Goal: Transaction & Acquisition: Purchase product/service

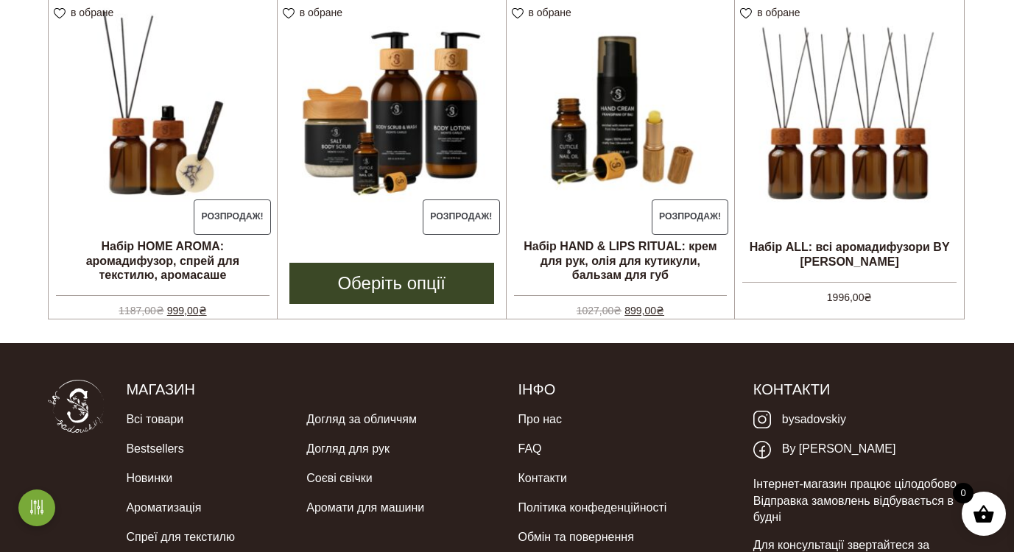
scroll to position [389, 0]
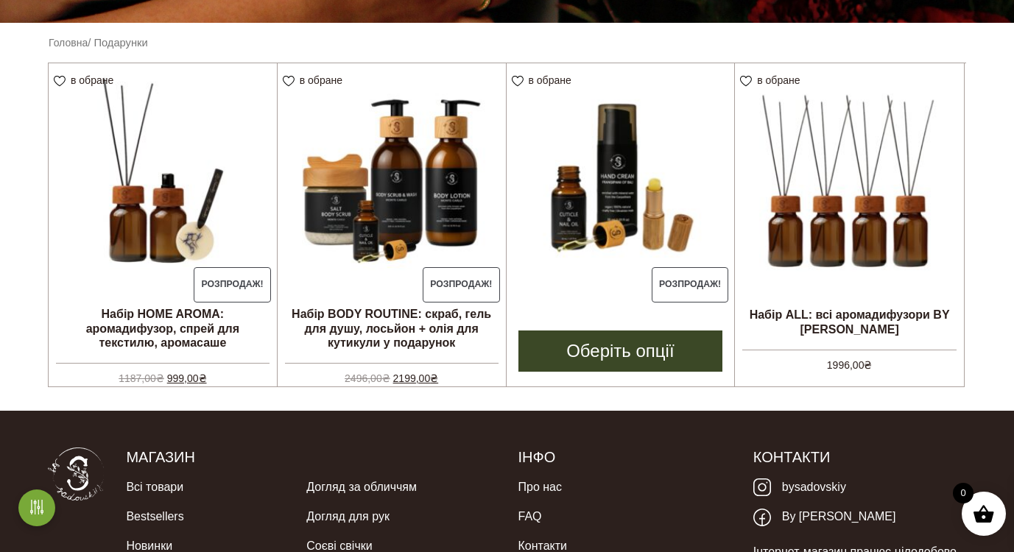
click at [623, 156] on img at bounding box center [620, 177] width 228 height 228
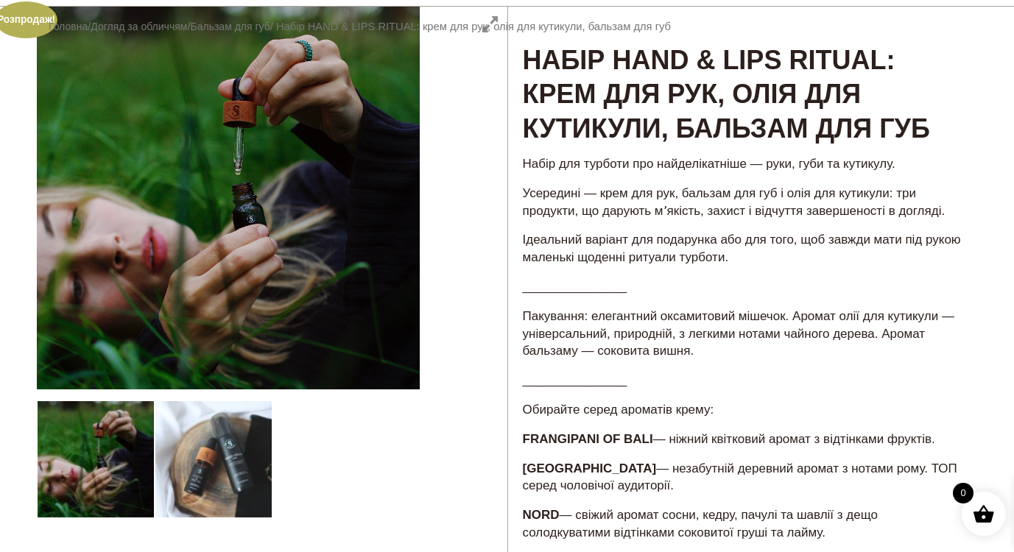
scroll to position [93, 0]
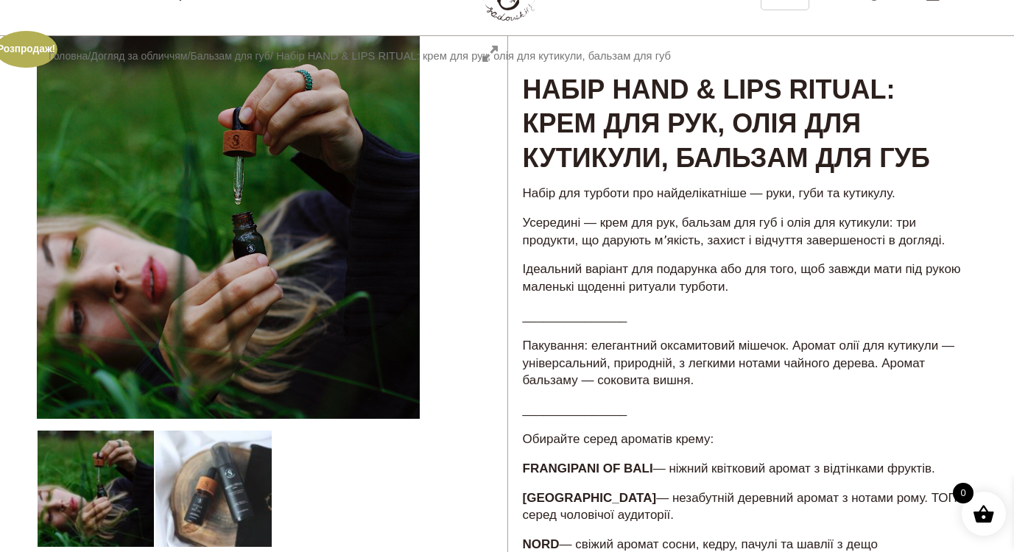
drag, startPoint x: 315, startPoint y: 255, endPoint x: 206, endPoint y: 255, distance: 108.9
drag, startPoint x: 330, startPoint y: 233, endPoint x: 366, endPoint y: 231, distance: 36.1
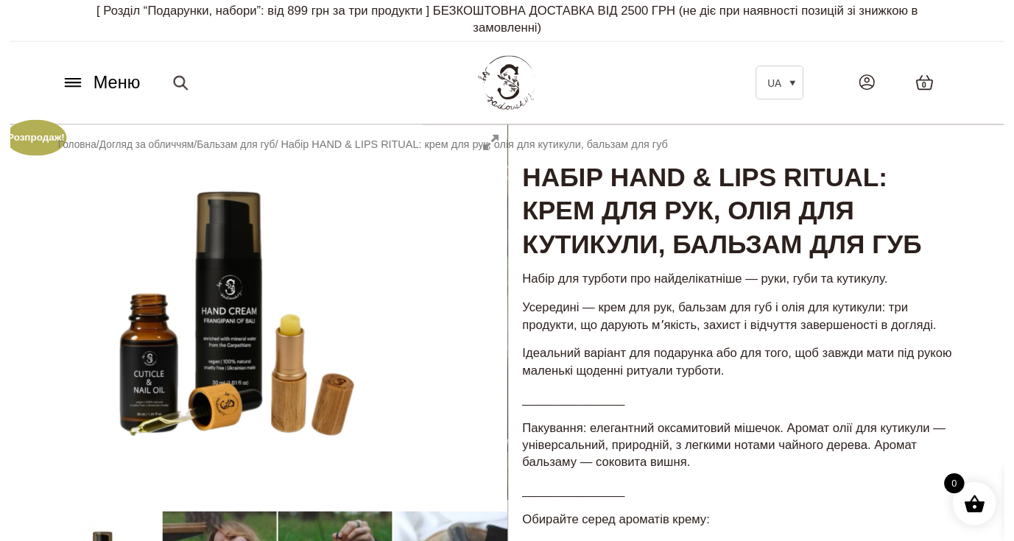
scroll to position [0, 0]
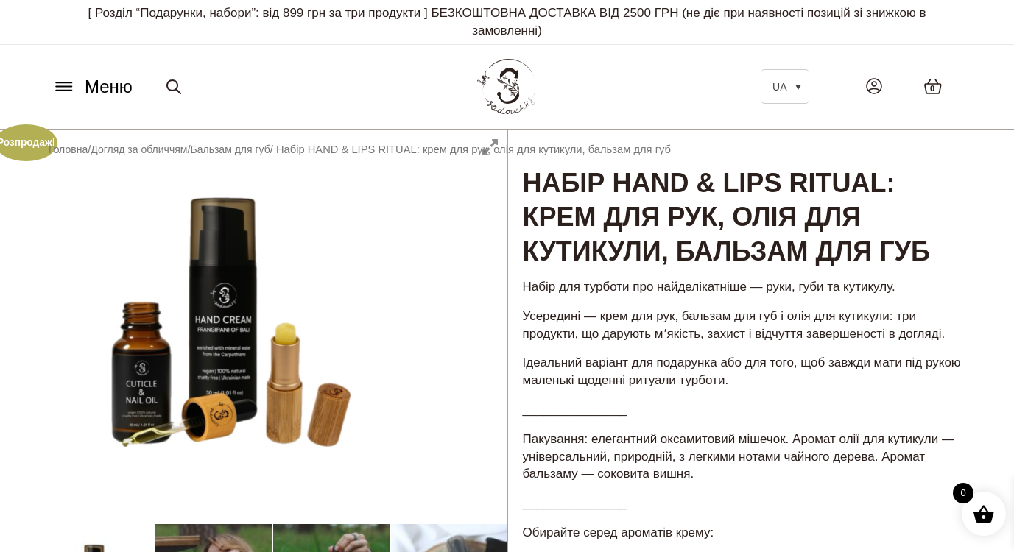
click at [71, 79] on icon at bounding box center [64, 86] width 24 height 15
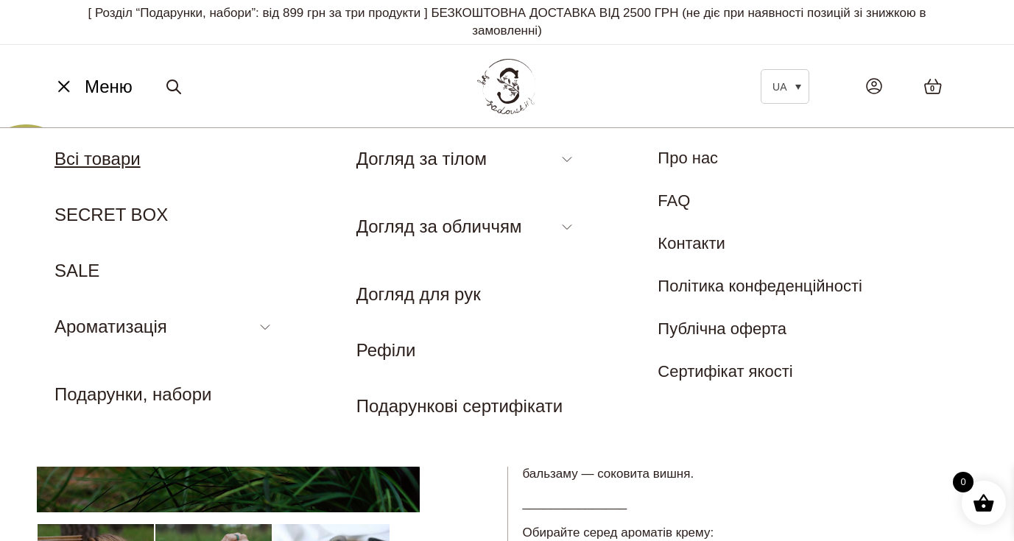
click at [106, 154] on link "Всі товари" at bounding box center [97, 159] width 86 height 20
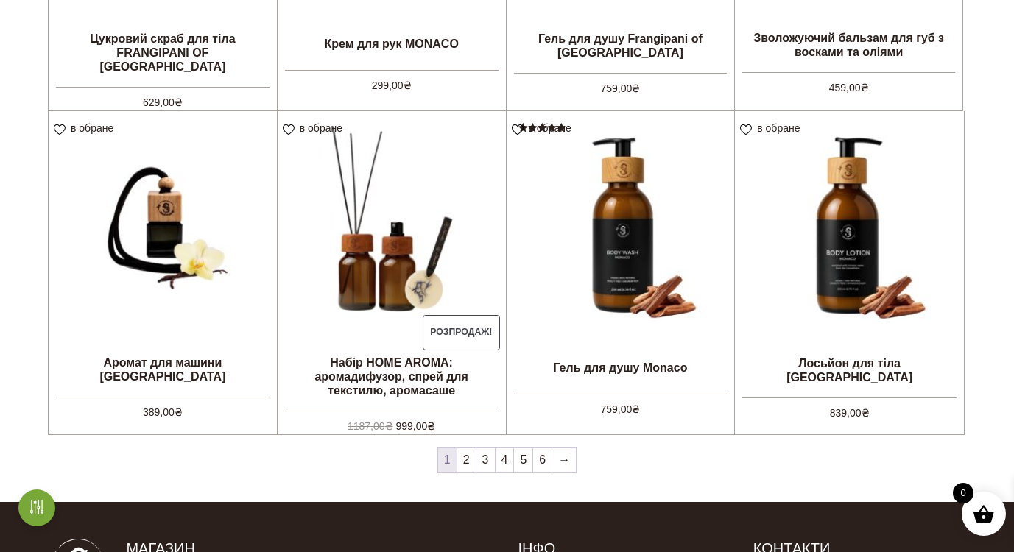
scroll to position [1136, 0]
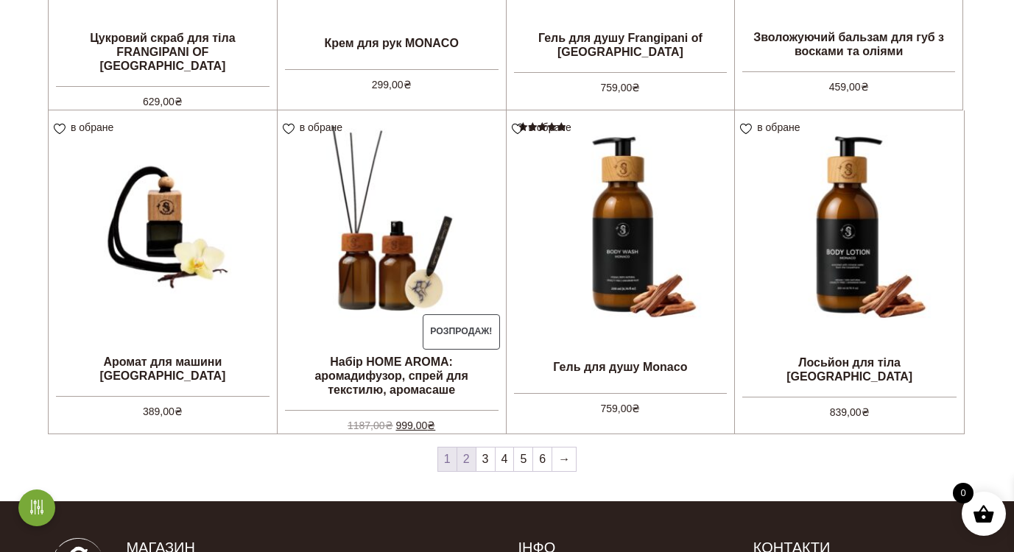
click at [462, 458] on link "2" at bounding box center [466, 460] width 18 height 24
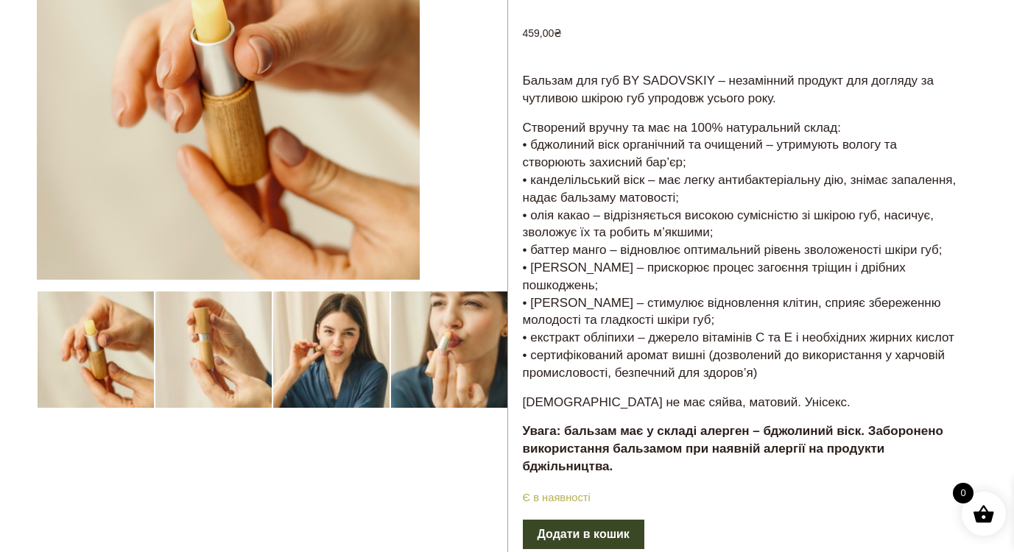
scroll to position [465, 0]
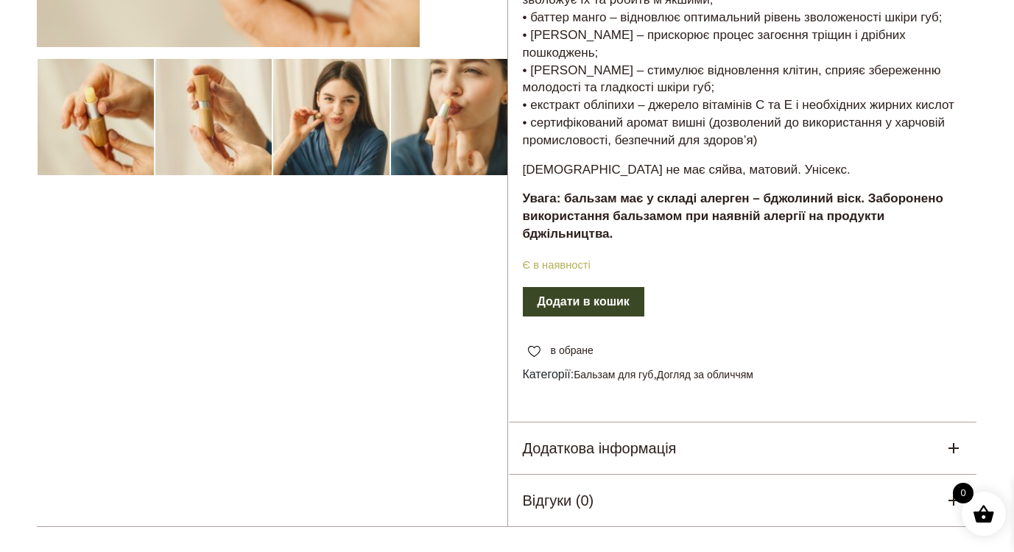
click at [611, 317] on button "Додати в кошик" at bounding box center [583, 301] width 121 height 29
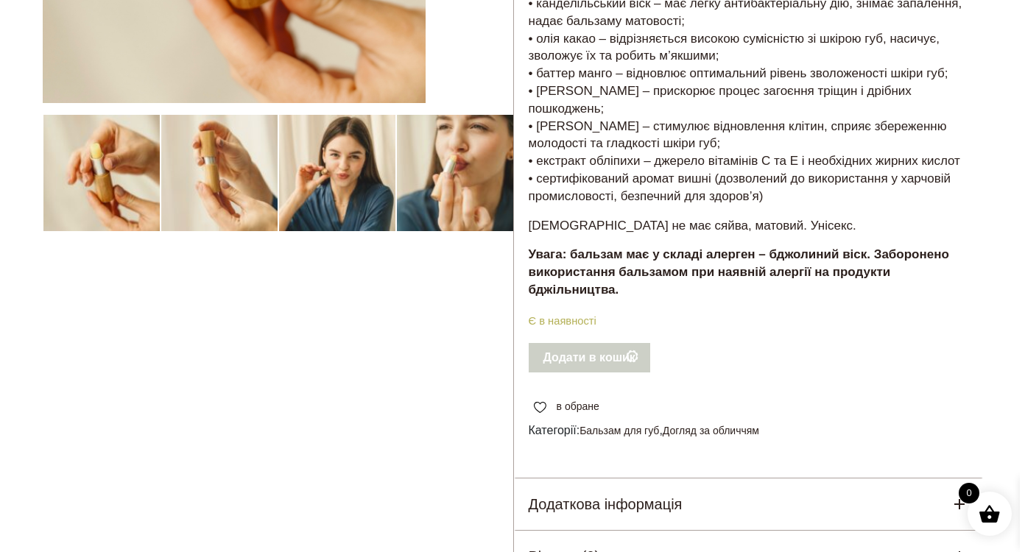
scroll to position [324, 0]
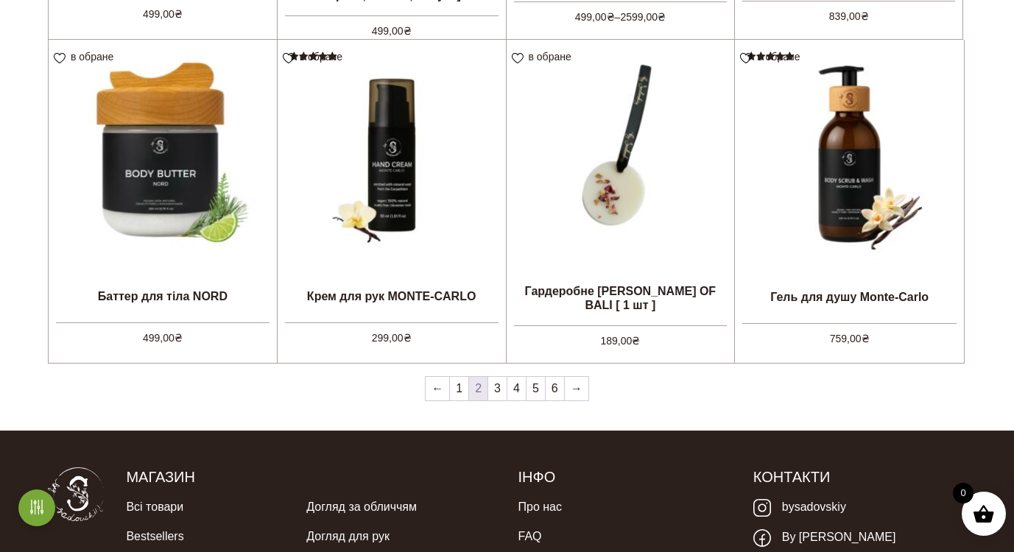
scroll to position [1214, 0]
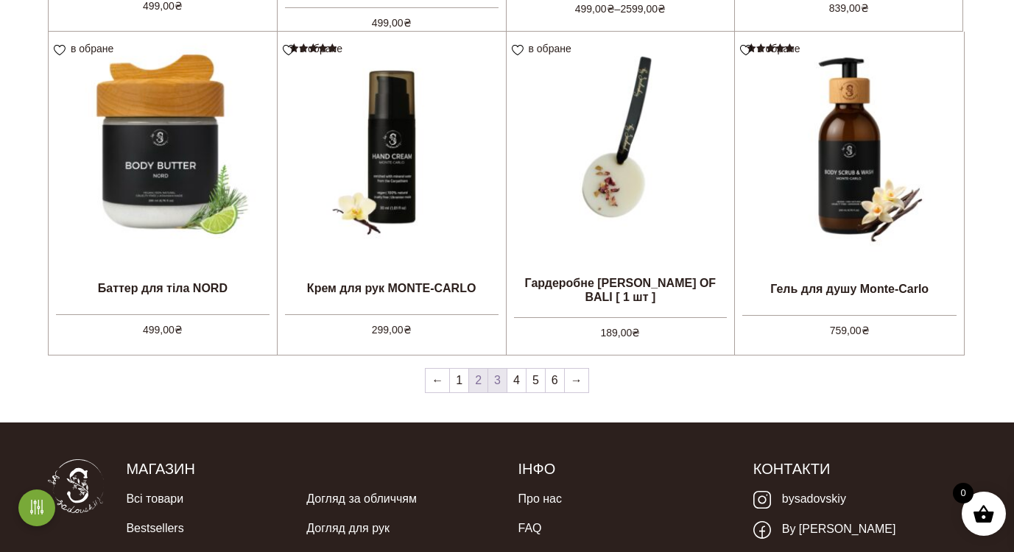
click at [493, 381] on link "3" at bounding box center [497, 381] width 18 height 24
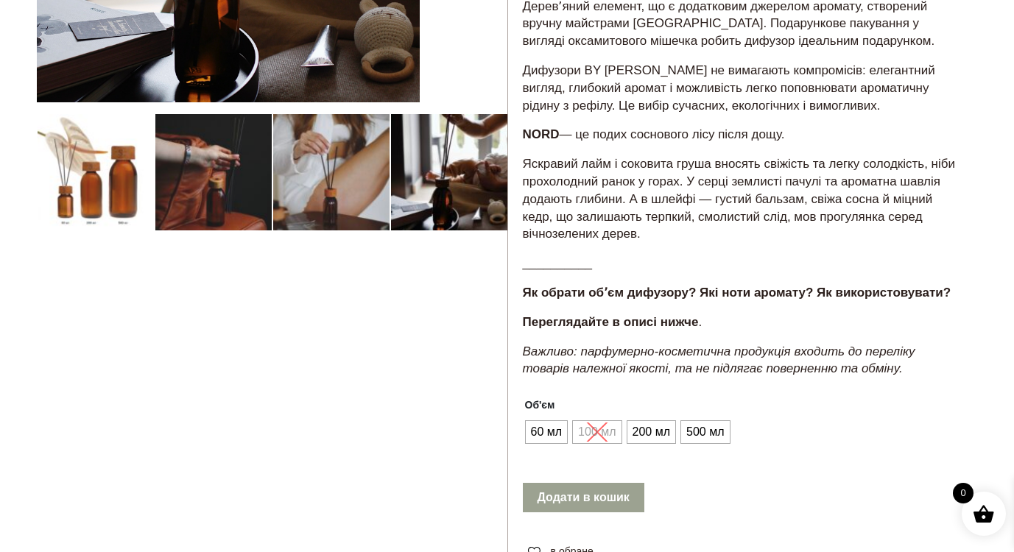
scroll to position [411, 0]
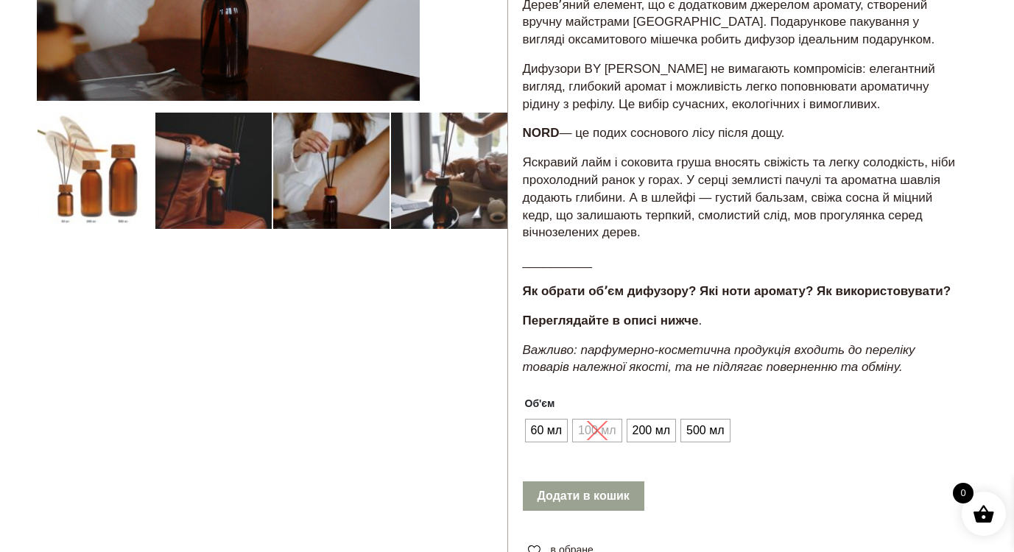
click at [82, 172] on div at bounding box center [272, 248] width 470 height 1061
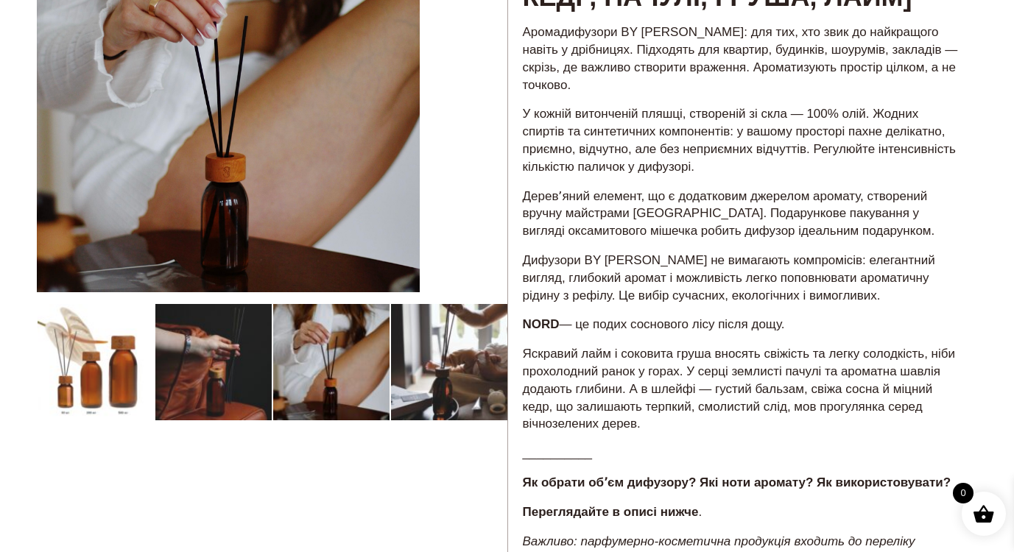
click at [78, 360] on div at bounding box center [272, 439] width 470 height 1061
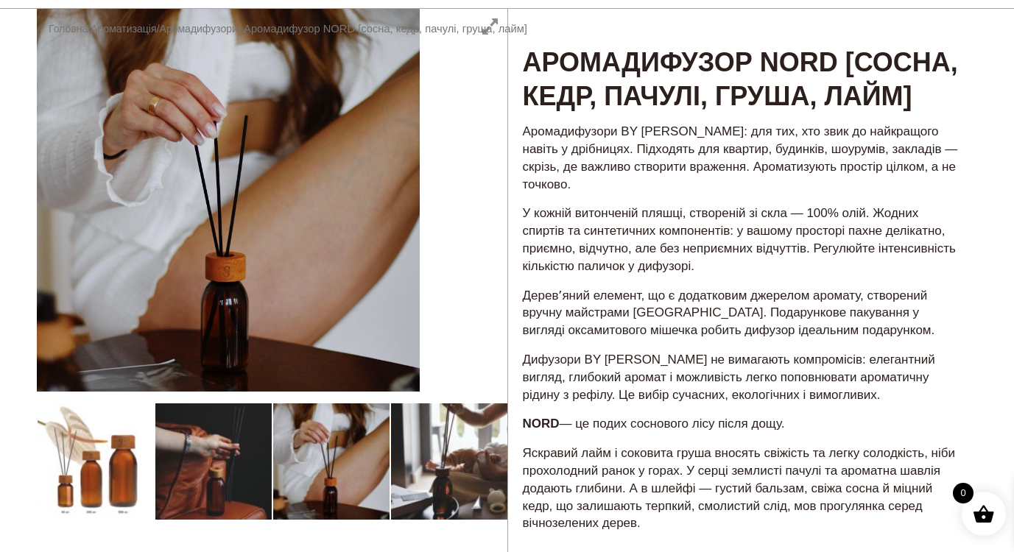
scroll to position [61, 0]
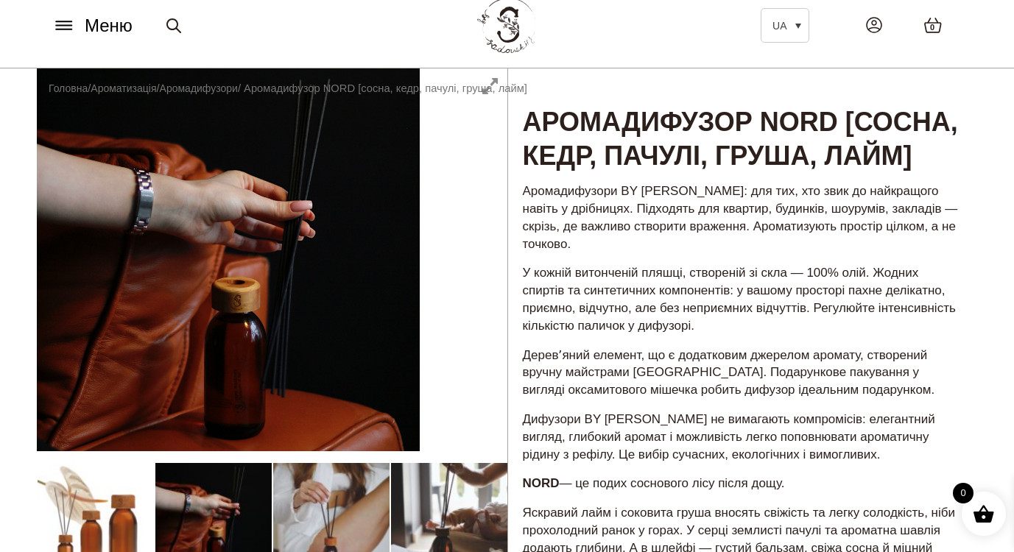
drag, startPoint x: 243, startPoint y: 268, endPoint x: 434, endPoint y: 261, distance: 191.5
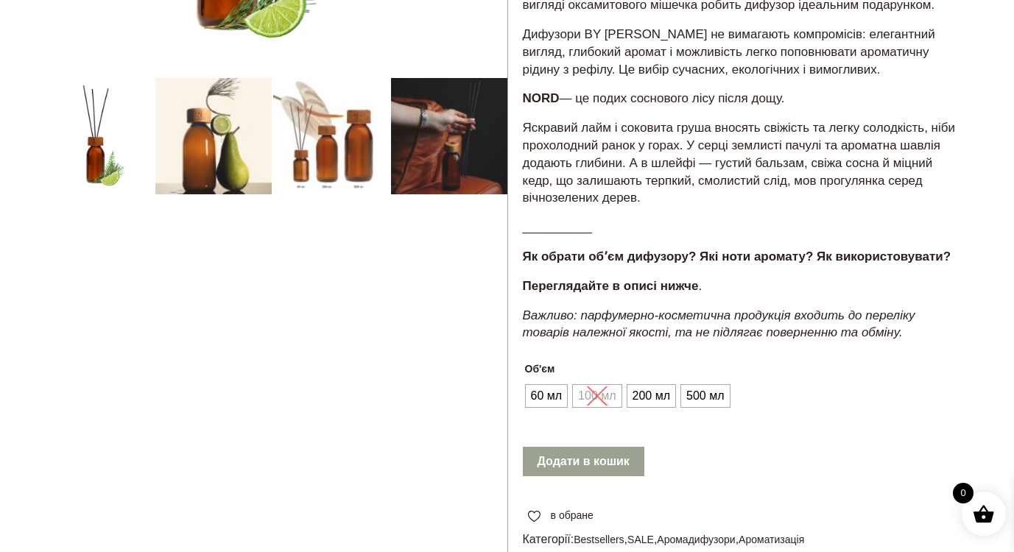
scroll to position [503, 0]
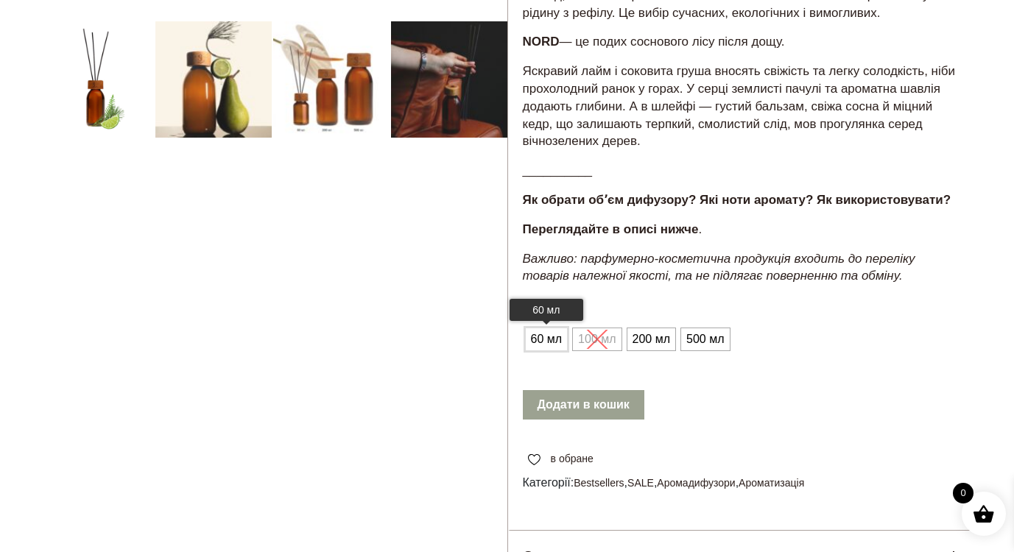
click at [554, 343] on span "60 мл" at bounding box center [546, 340] width 39 height 24
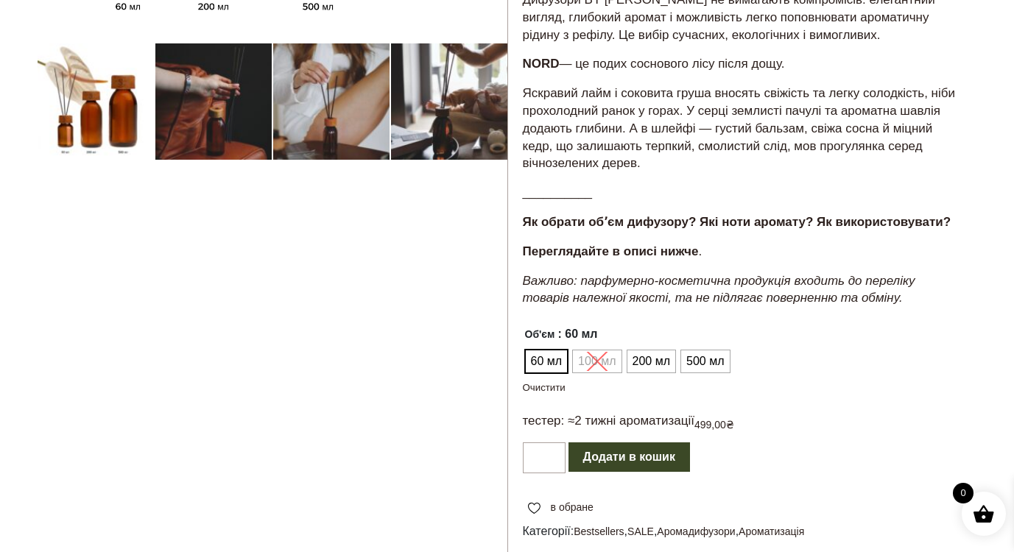
scroll to position [526, 0]
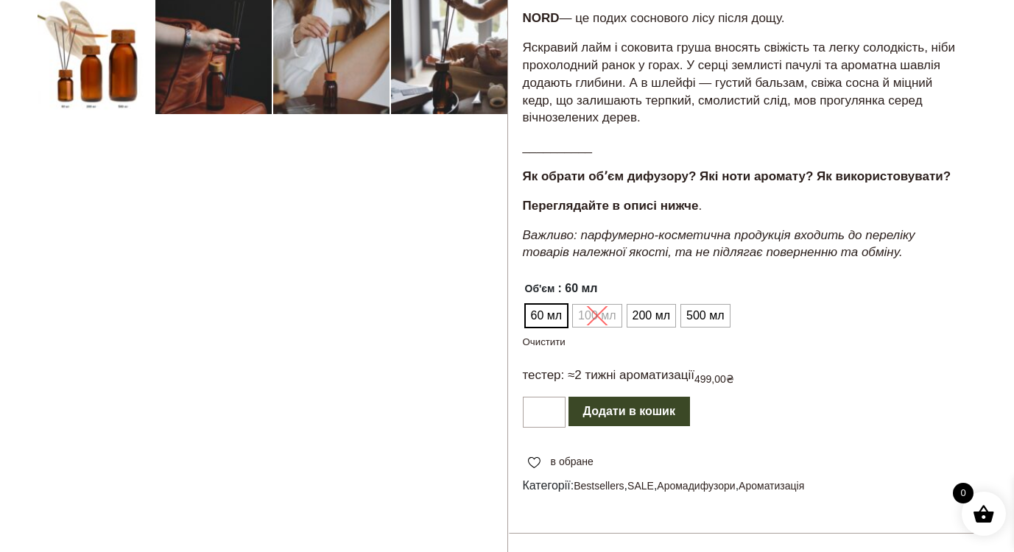
click at [612, 420] on button "Додати в кошик" at bounding box center [628, 411] width 121 height 29
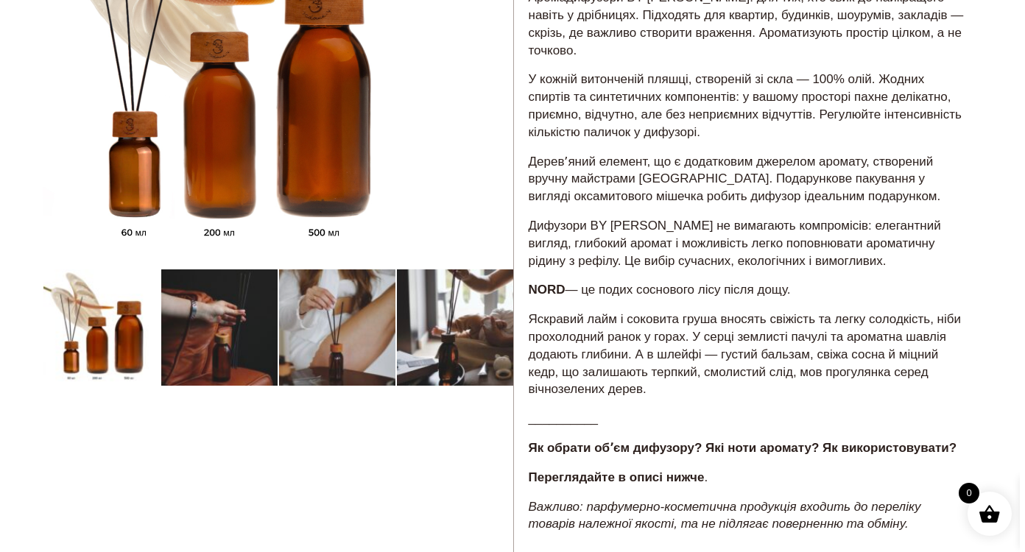
scroll to position [218, 0]
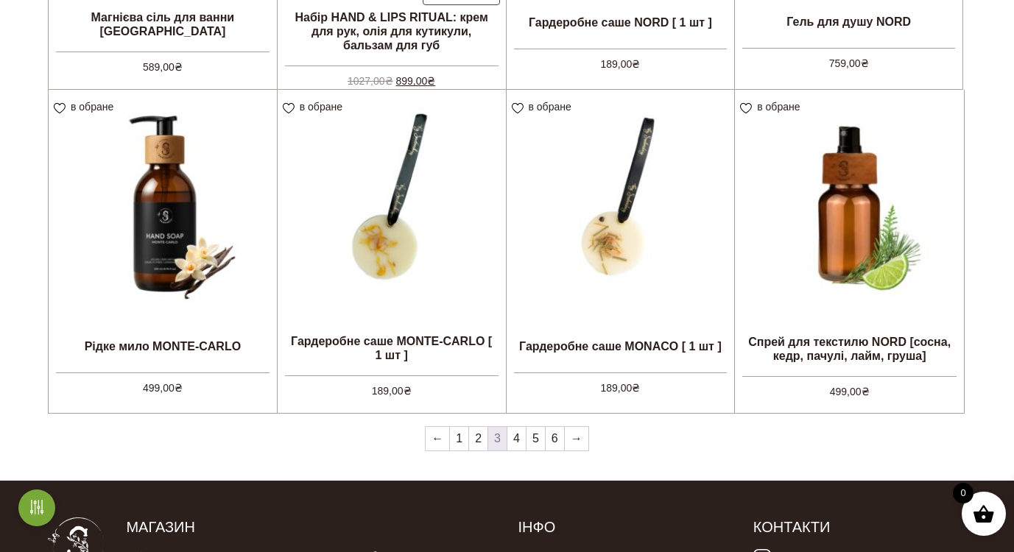
scroll to position [1208, 0]
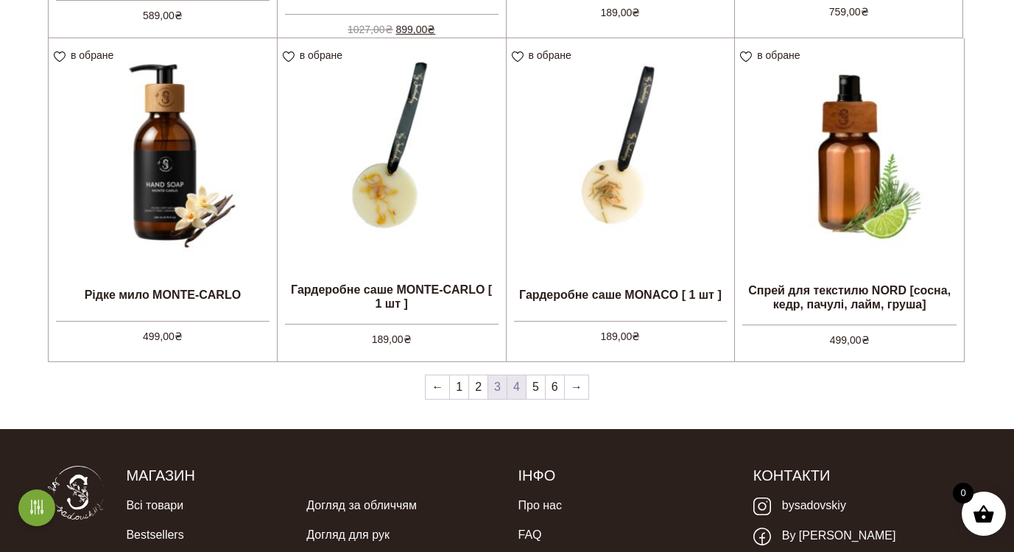
click at [518, 388] on link "4" at bounding box center [516, 387] width 18 height 24
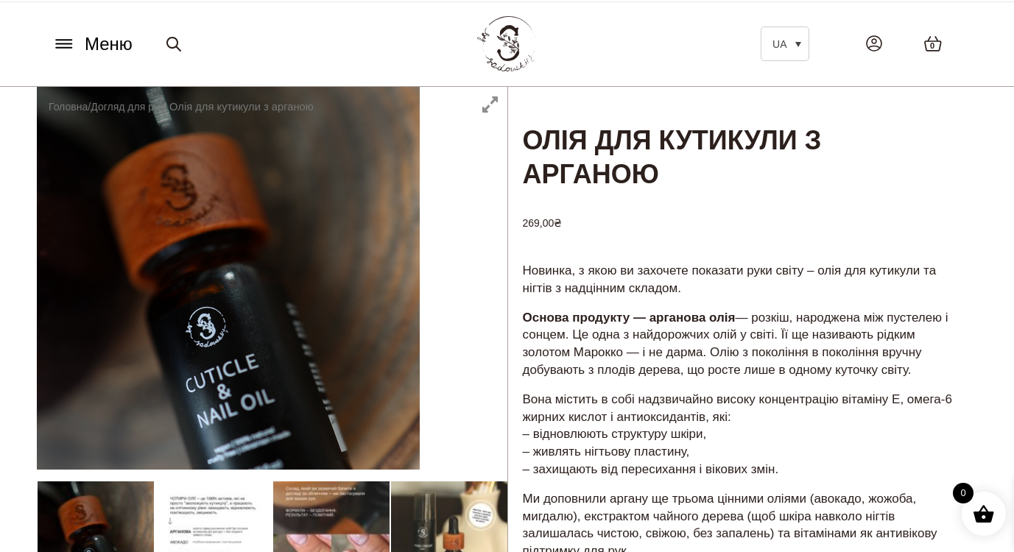
scroll to position [110, 0]
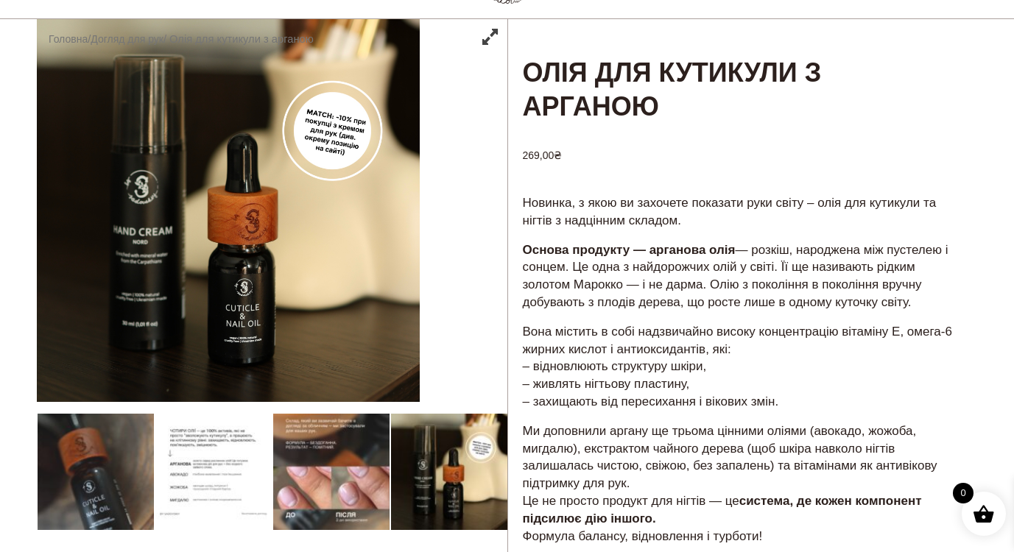
drag, startPoint x: 369, startPoint y: 181, endPoint x: 451, endPoint y: 180, distance: 82.4
click at [451, 180] on div at bounding box center [272, 456] width 470 height 874
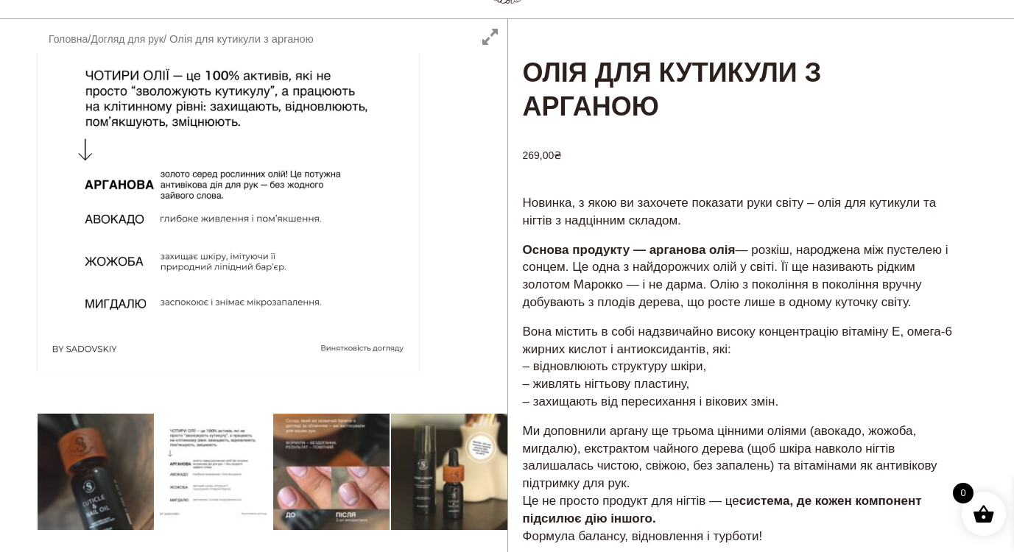
drag, startPoint x: 311, startPoint y: 211, endPoint x: 216, endPoint y: 220, distance: 95.4
click at [219, 220] on div at bounding box center [272, 456] width 470 height 874
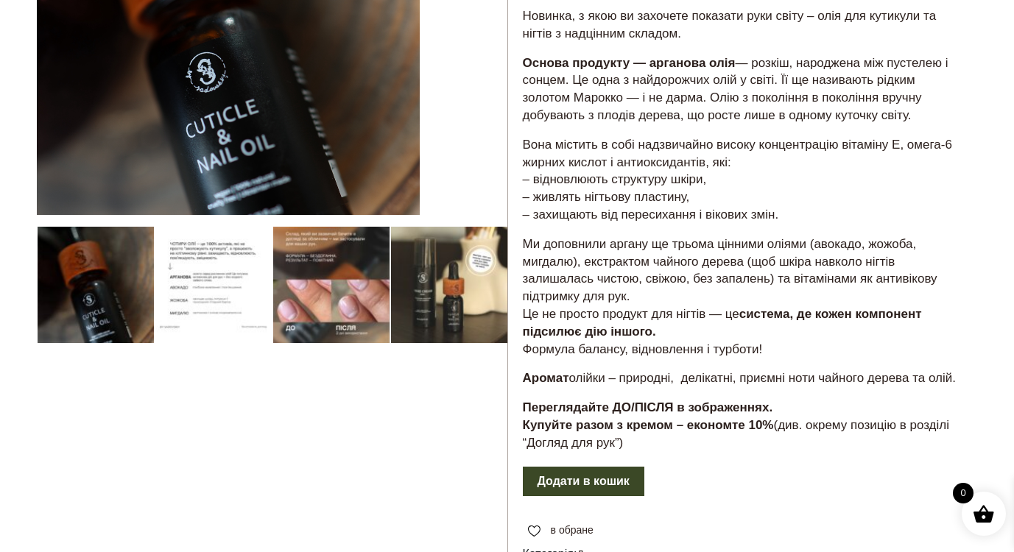
scroll to position [135, 0]
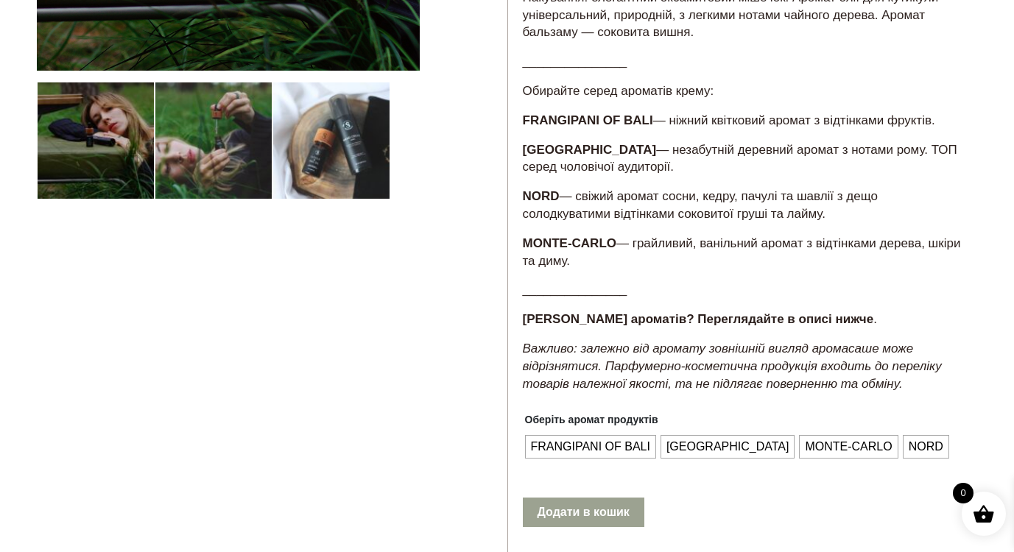
scroll to position [499, 0]
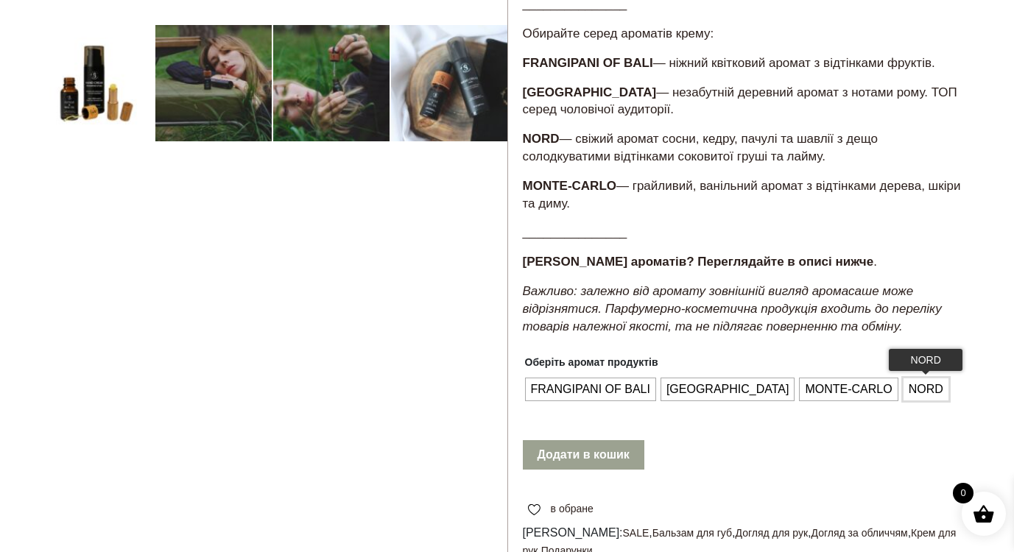
click at [905, 401] on span "NORD" at bounding box center [926, 390] width 42 height 24
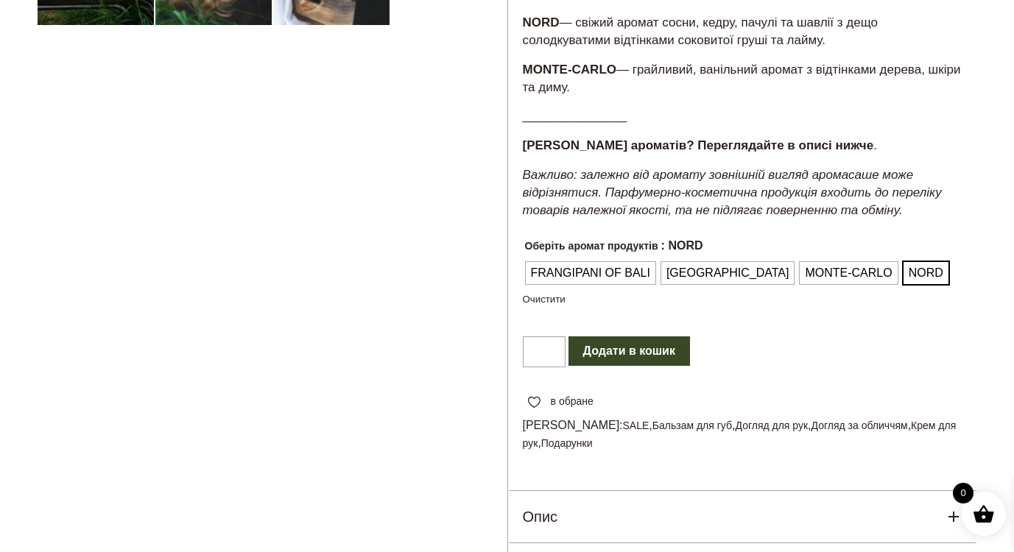
scroll to position [616, 0]
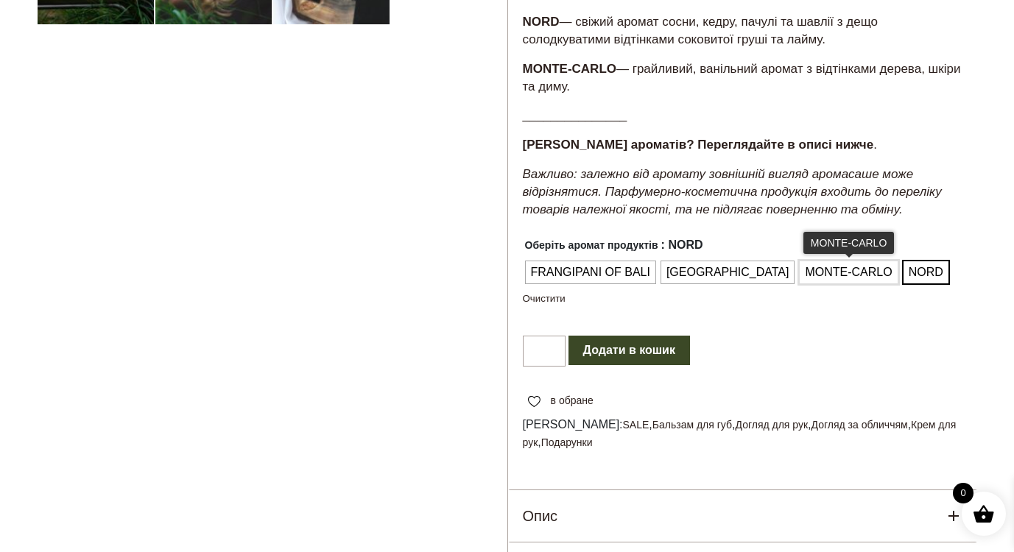
click at [802, 284] on span "MONTE-CARLO" at bounding box center [848, 273] width 94 height 24
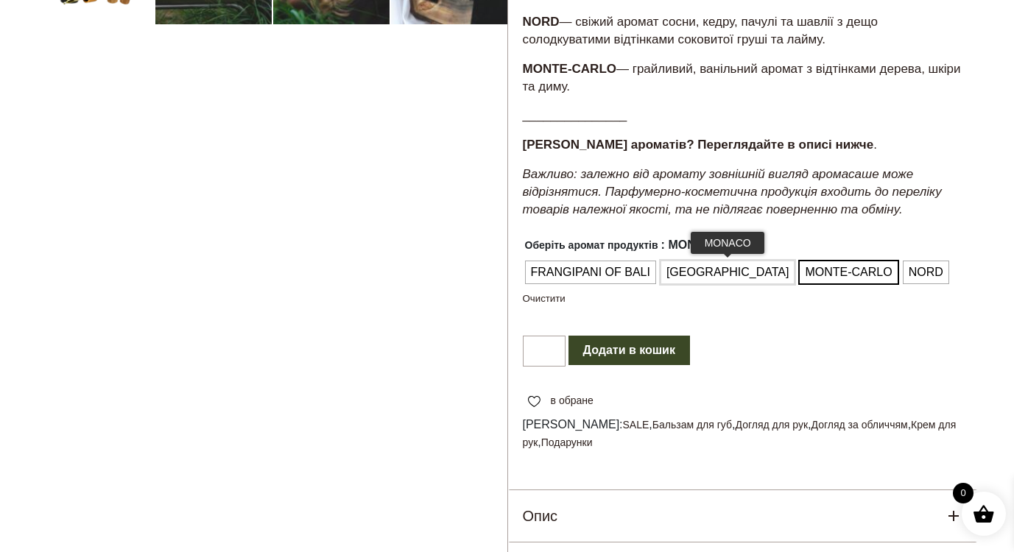
click at [706, 284] on span "[GEOGRAPHIC_DATA]" at bounding box center [727, 273] width 130 height 24
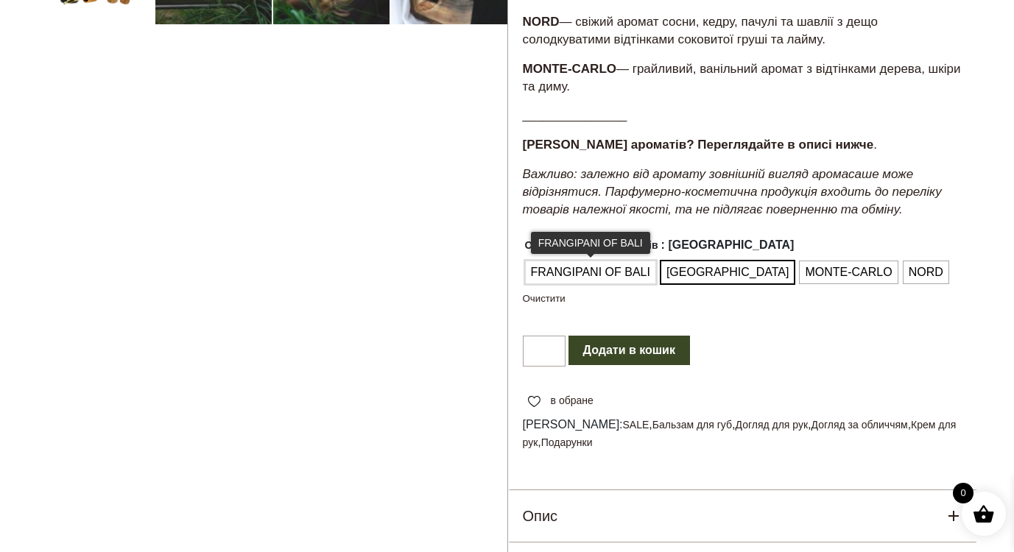
click at [609, 284] on span "FRANGIPANI OF BALI" at bounding box center [590, 273] width 127 height 24
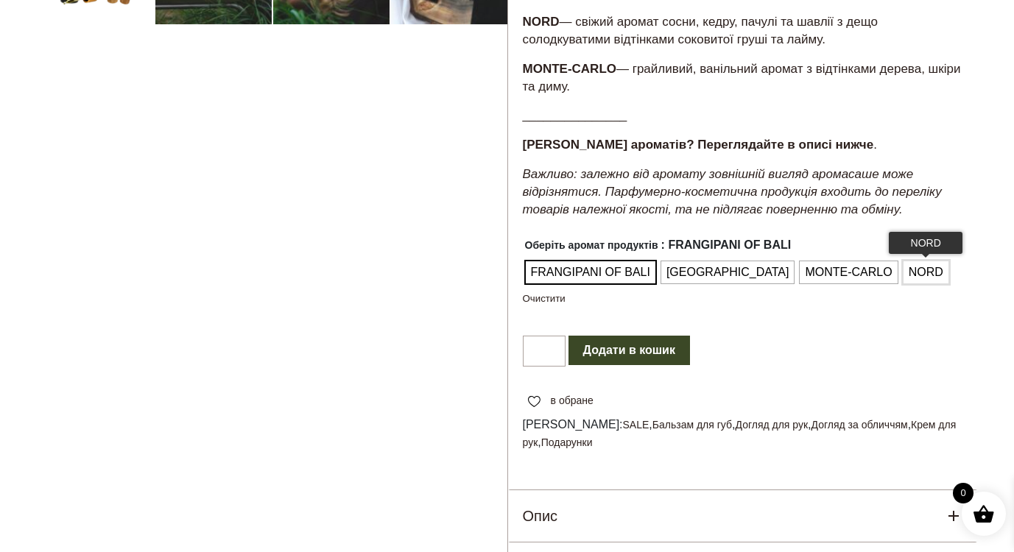
click at [905, 283] on span "NORD" at bounding box center [926, 273] width 42 height 24
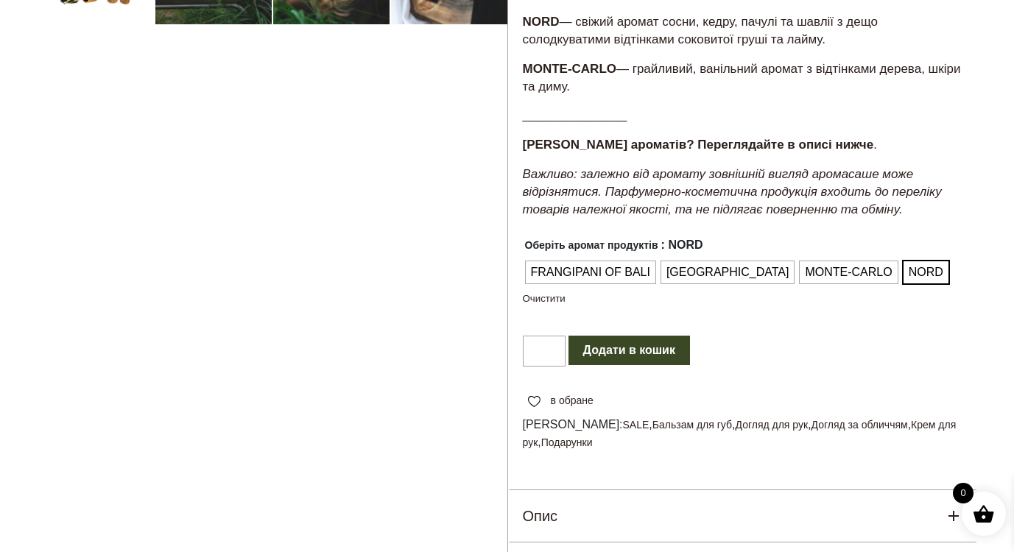
click at [618, 365] on button "Додати в кошик" at bounding box center [628, 350] width 121 height 29
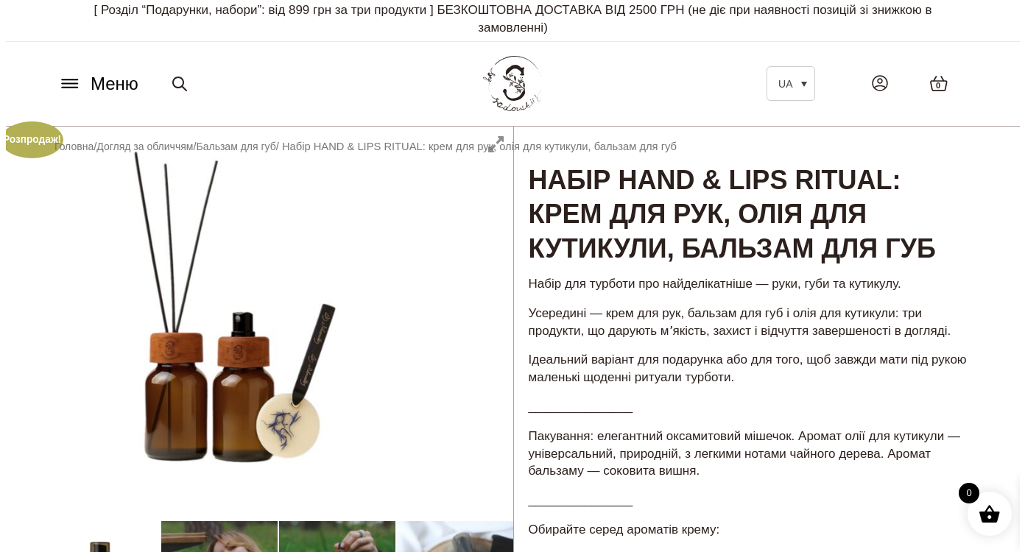
scroll to position [0, 0]
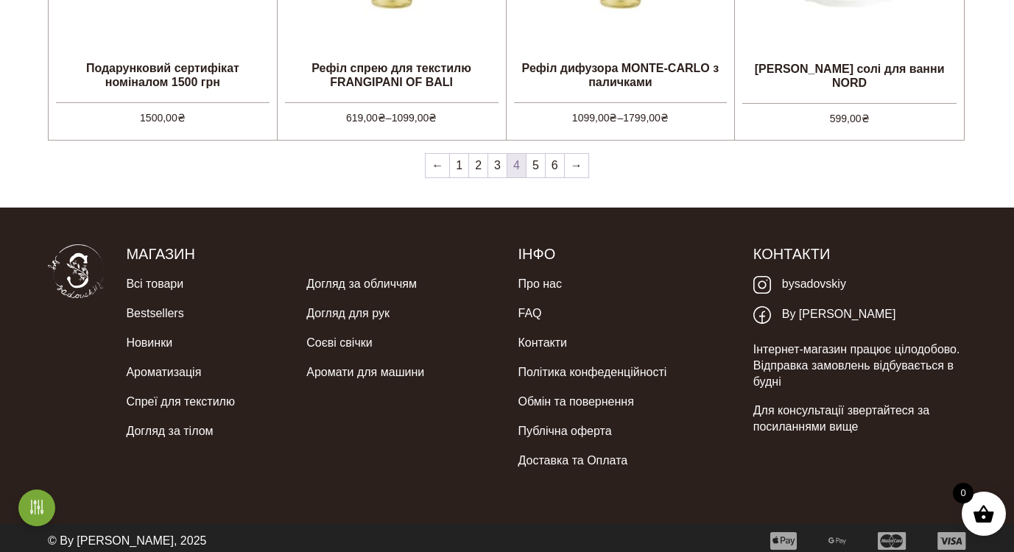
scroll to position [1435, 0]
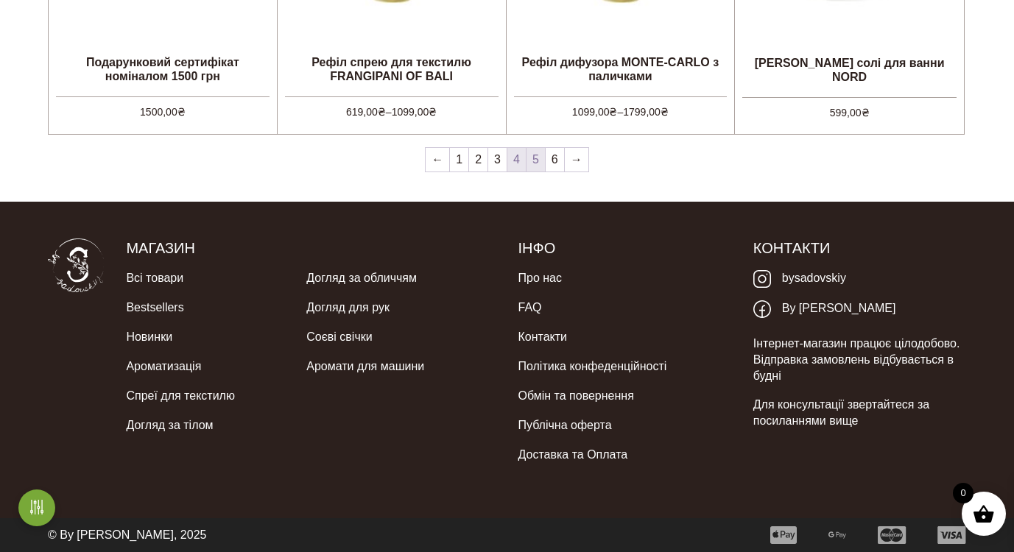
click at [537, 160] on link "5" at bounding box center [535, 160] width 18 height 24
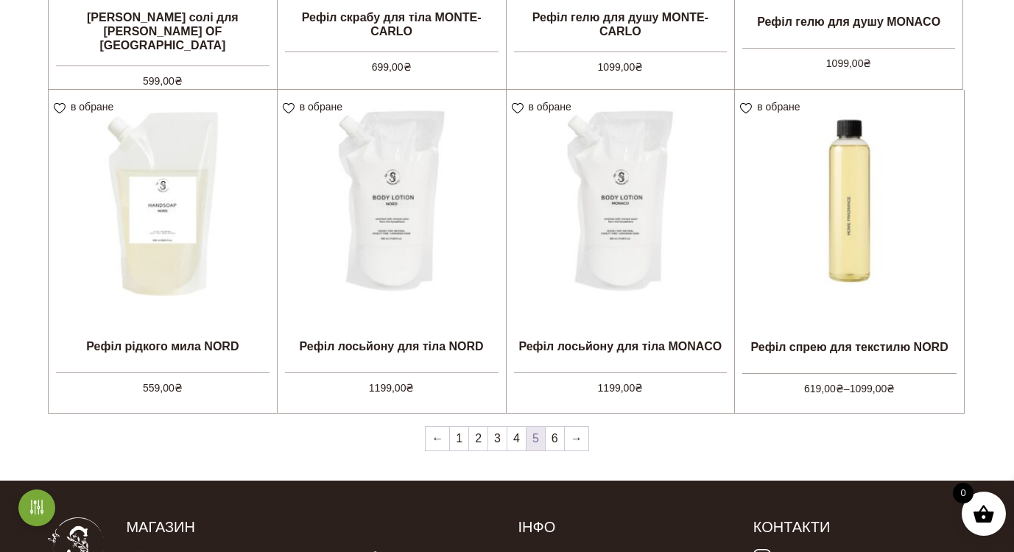
scroll to position [1205, 0]
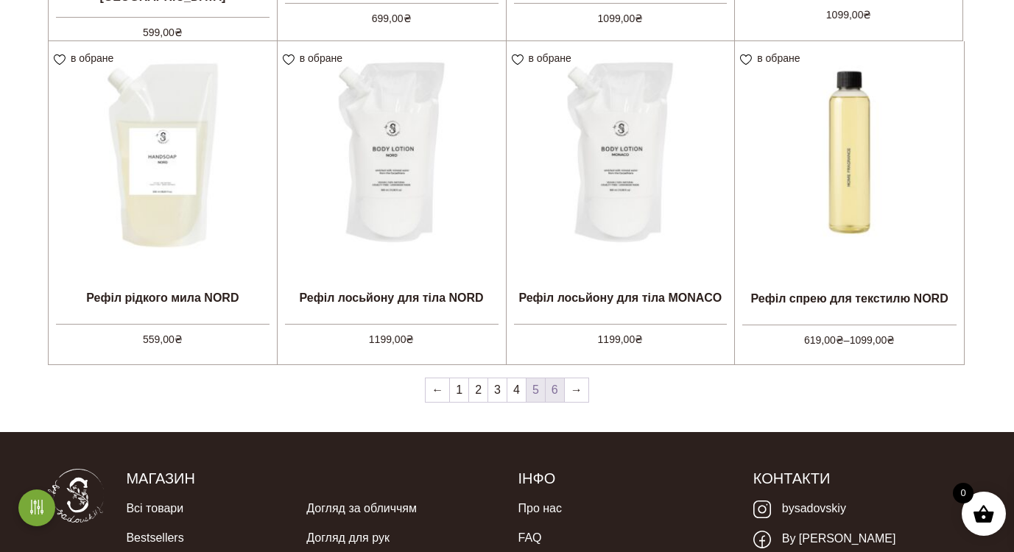
click at [554, 395] on link "6" at bounding box center [554, 390] width 18 height 24
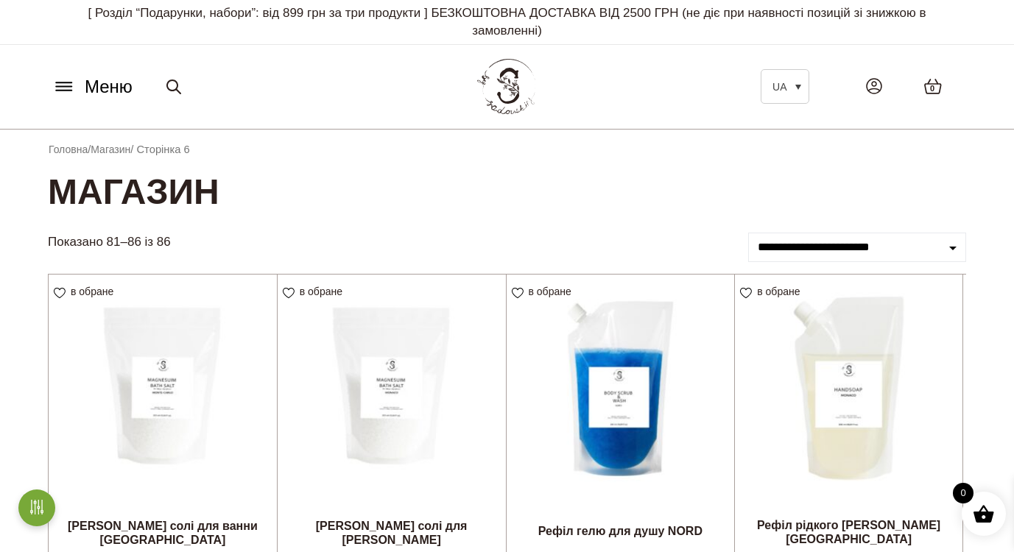
scroll to position [474, 0]
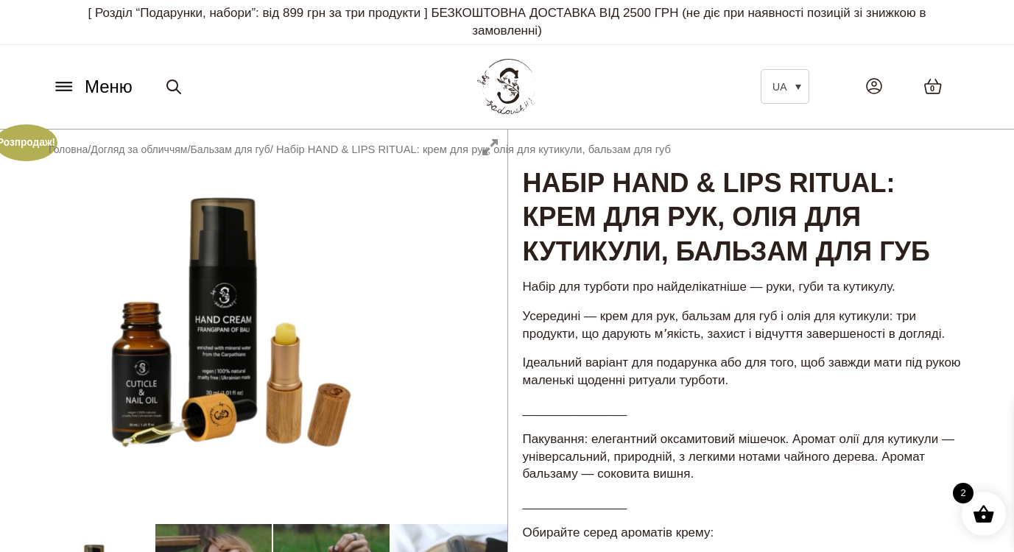
click at [933, 85] on span "0" at bounding box center [932, 88] width 4 height 13
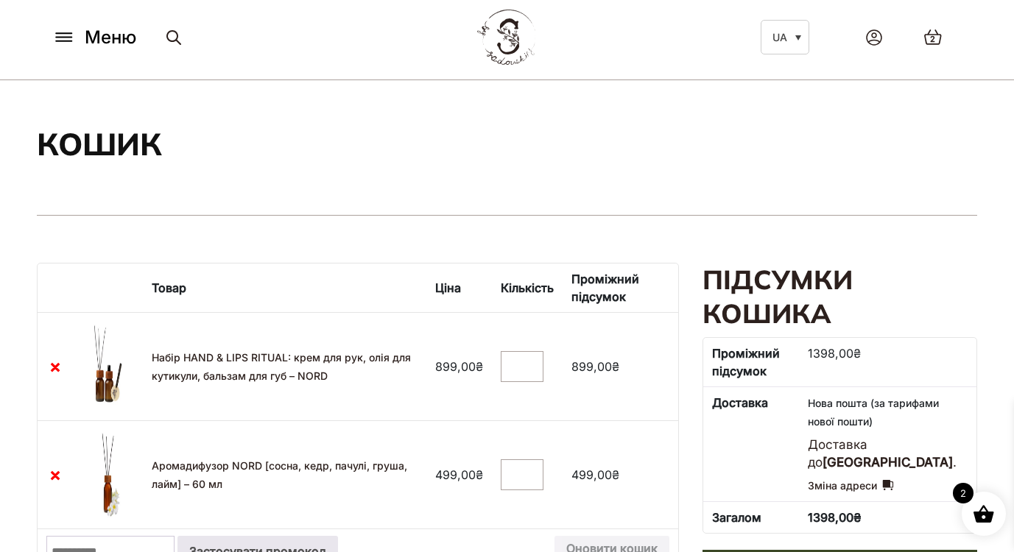
scroll to position [150, 0]
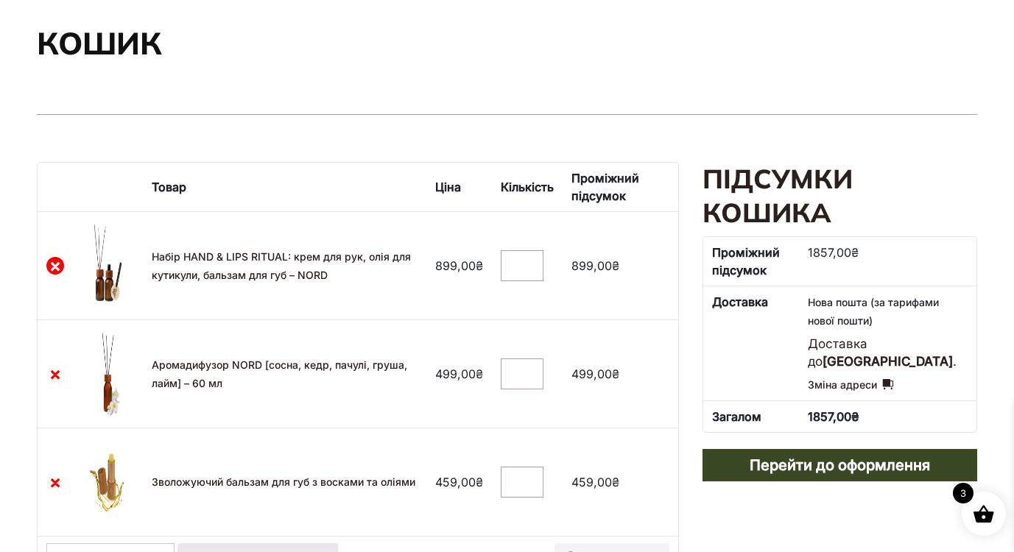
click at [52, 267] on link "×" at bounding box center [55, 266] width 18 height 18
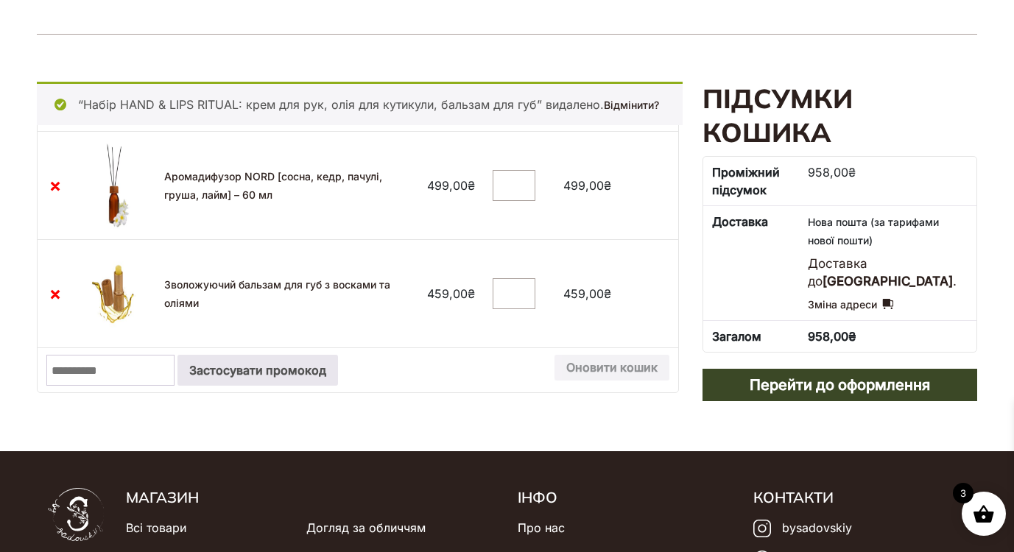
scroll to position [238, 0]
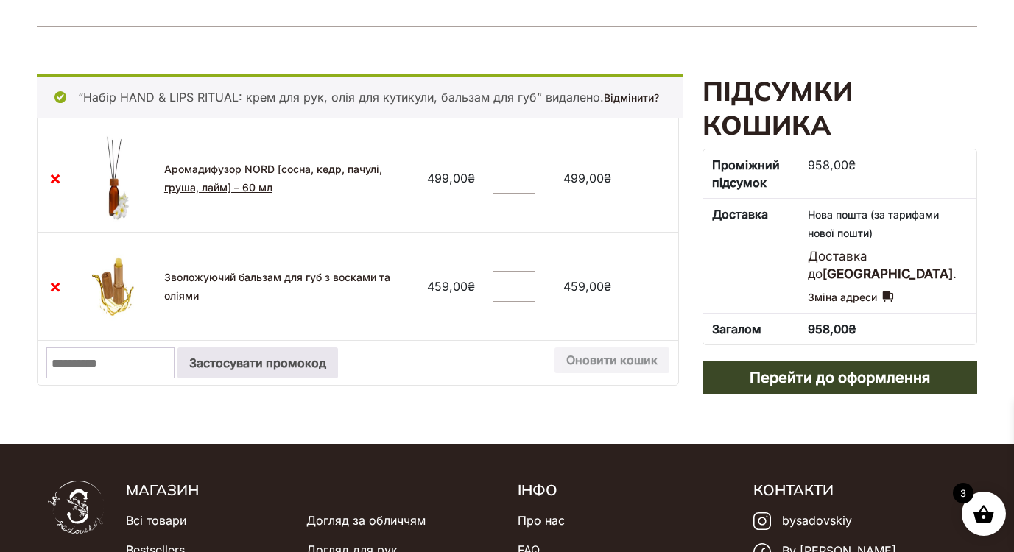
click at [228, 166] on link "Аромадифузор NORD [сосна, кедр, пачулі, груша, лайм] – 60 мл" at bounding box center [273, 178] width 218 height 31
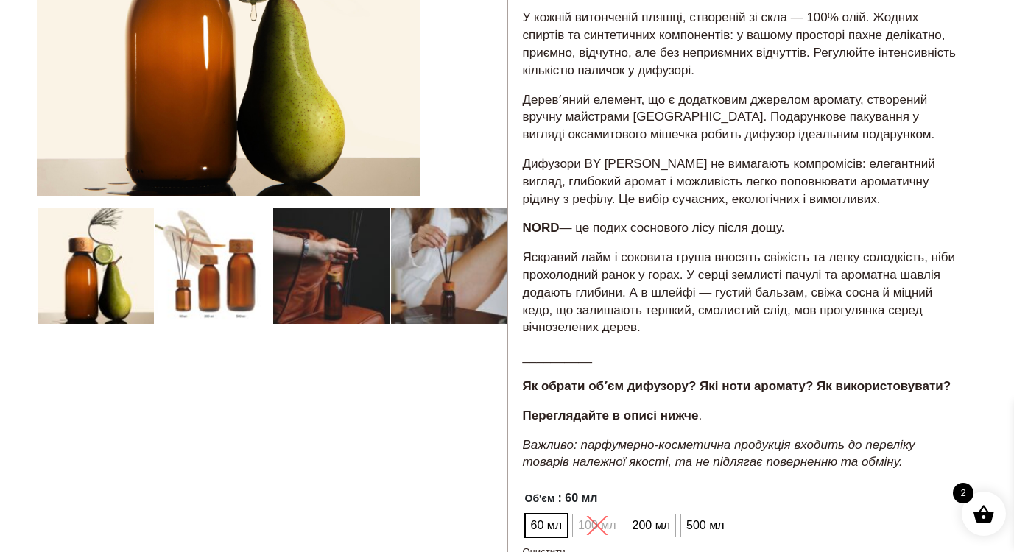
scroll to position [361, 0]
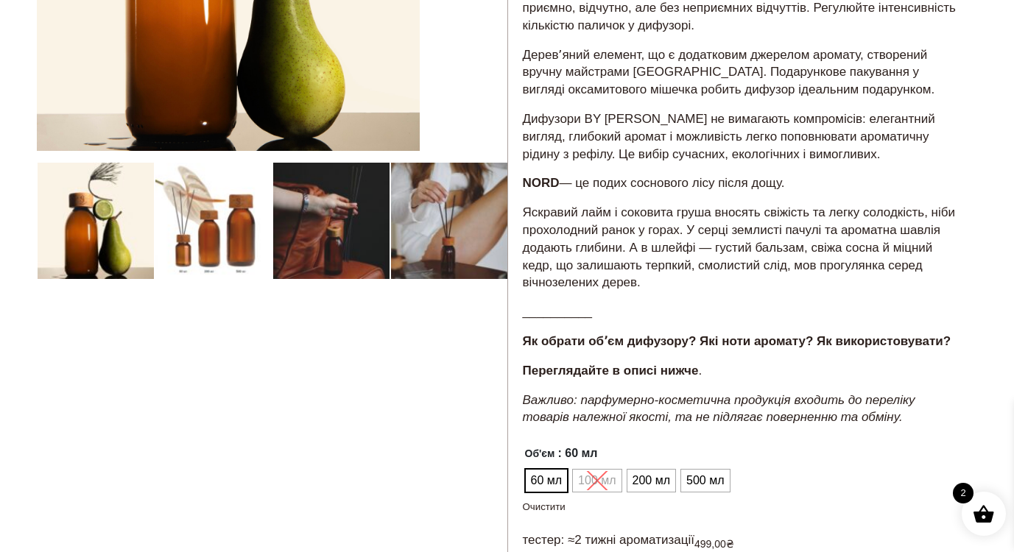
click at [983, 506] on span at bounding box center [983, 514] width 22 height 22
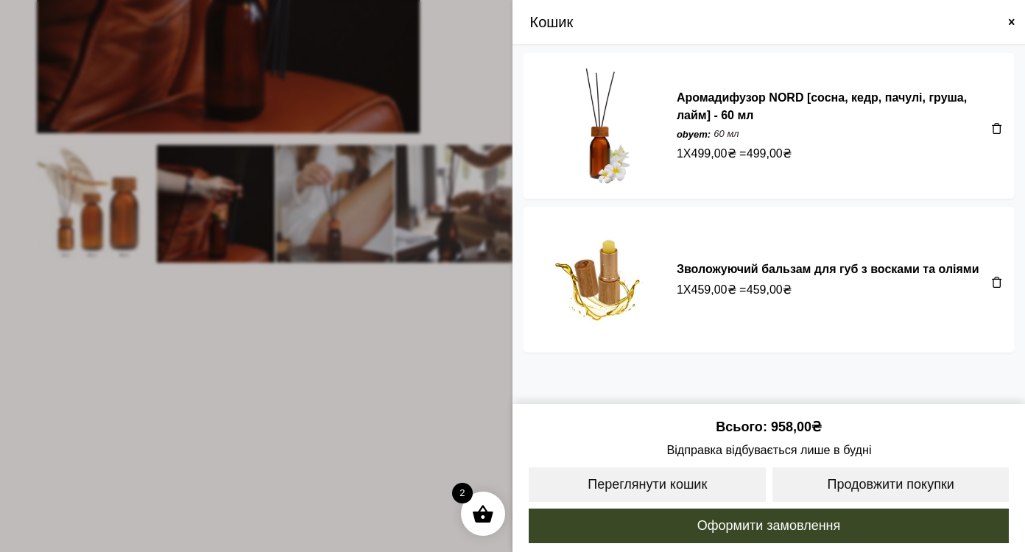
click at [1001, 17] on div "Кошик" at bounding box center [768, 22] width 490 height 22
click at [1011, 19] on span at bounding box center [1011, 22] width 12 height 12
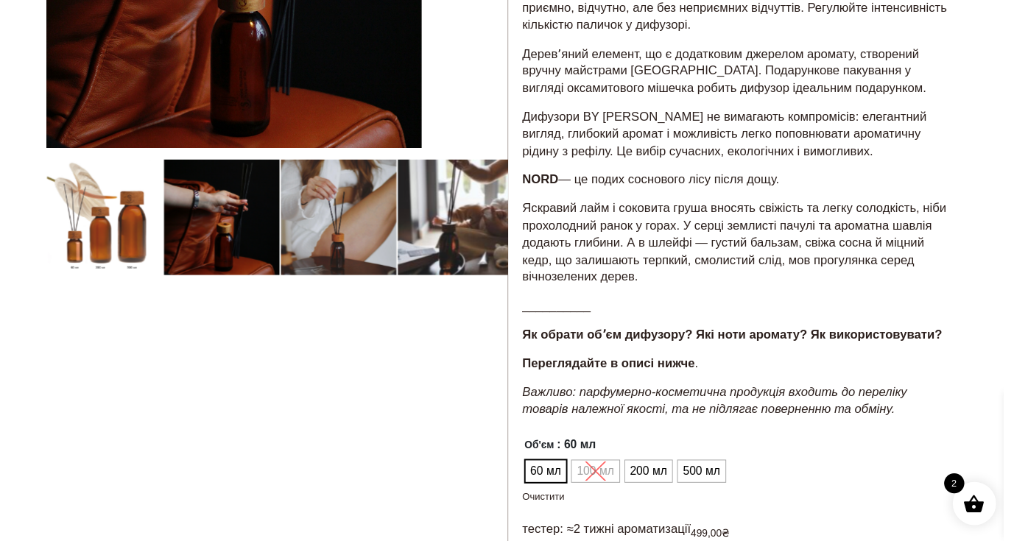
scroll to position [0, 0]
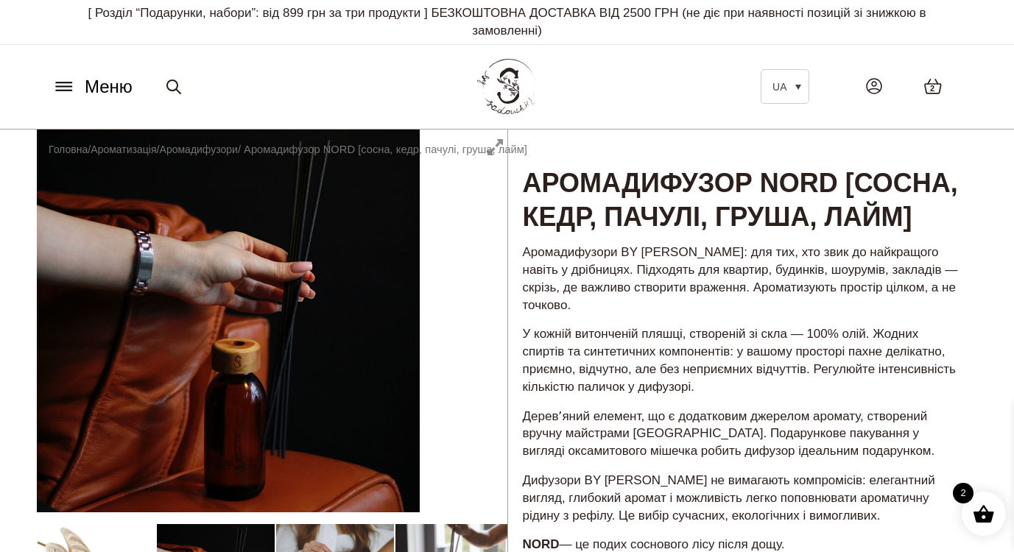
click at [91, 83] on span "Меню" at bounding box center [109, 87] width 48 height 26
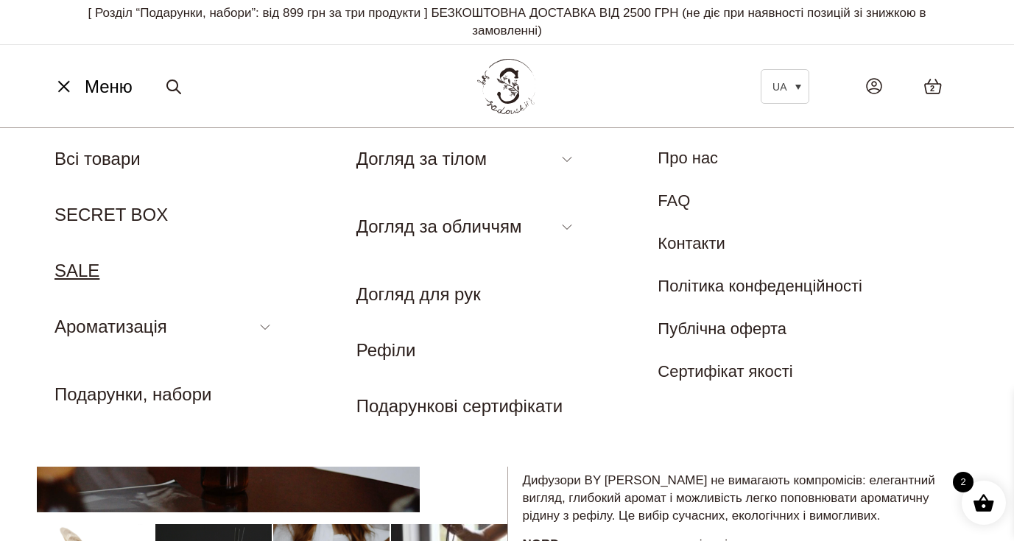
click at [73, 266] on link "SALE" at bounding box center [76, 271] width 45 height 20
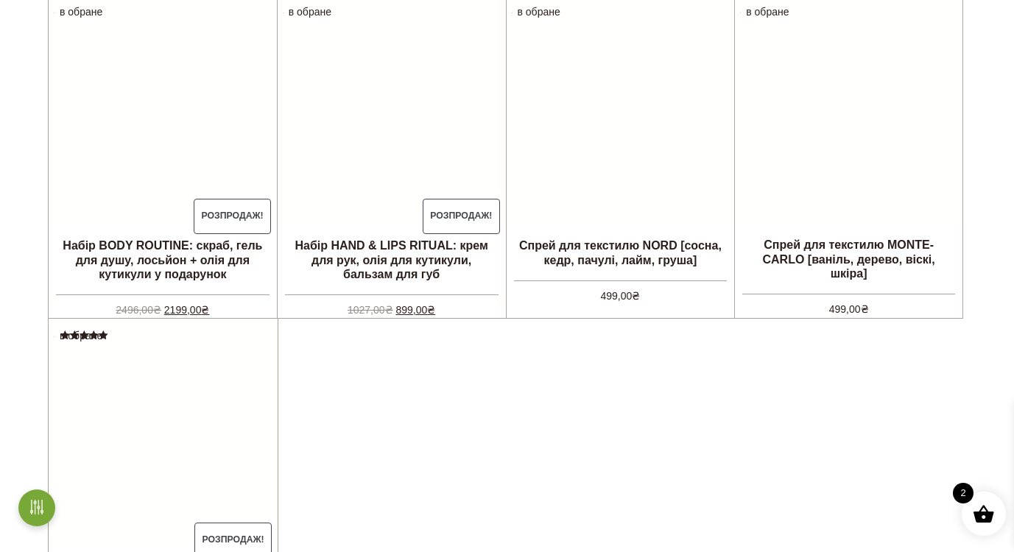
scroll to position [786, 0]
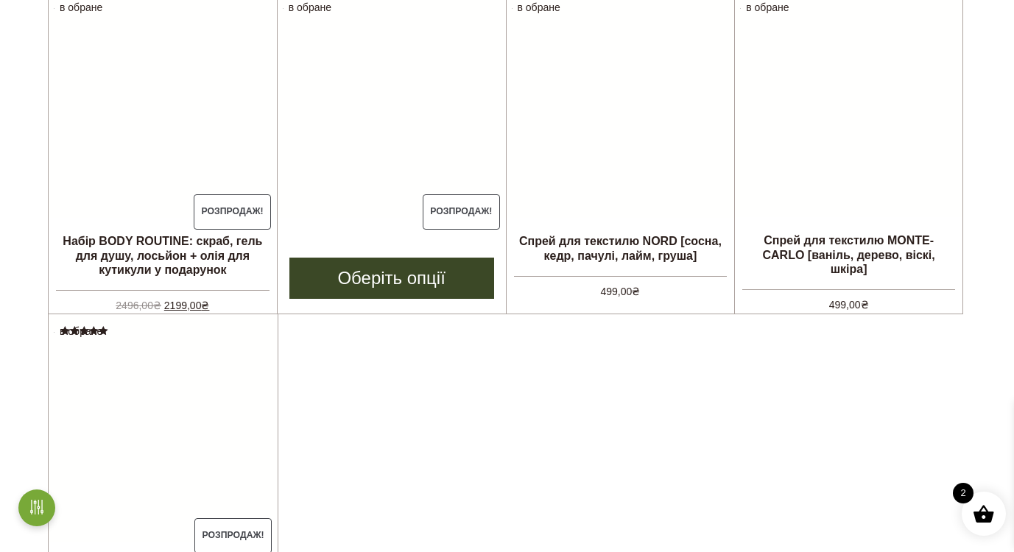
click at [361, 285] on link "Оберіть опції" at bounding box center [391, 278] width 205 height 41
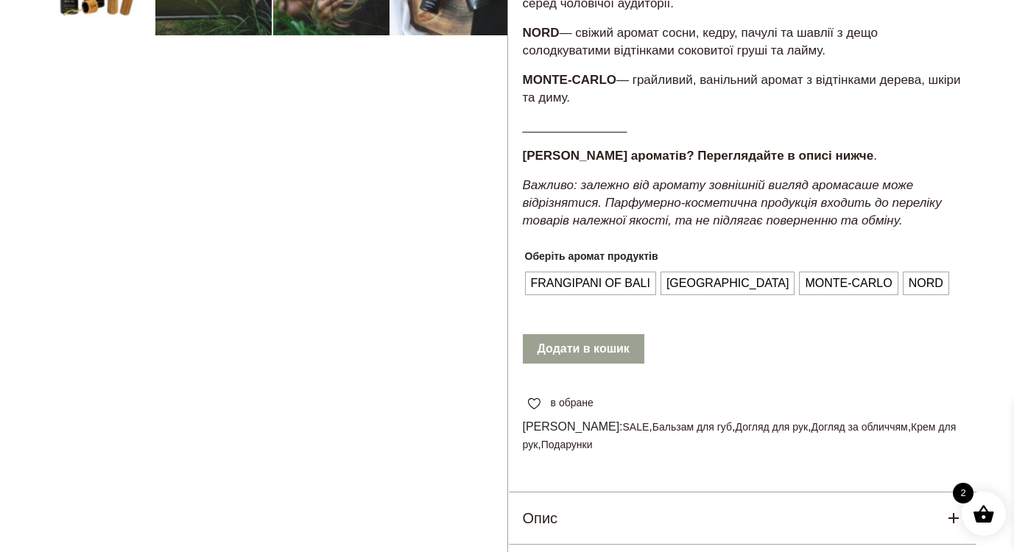
scroll to position [712, 0]
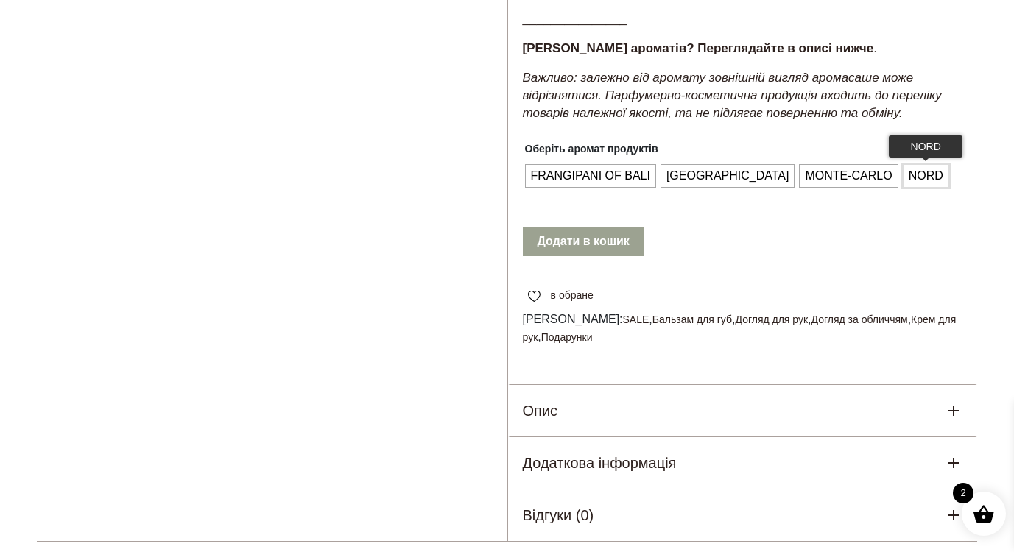
click at [905, 188] on span "NORD" at bounding box center [926, 176] width 42 height 24
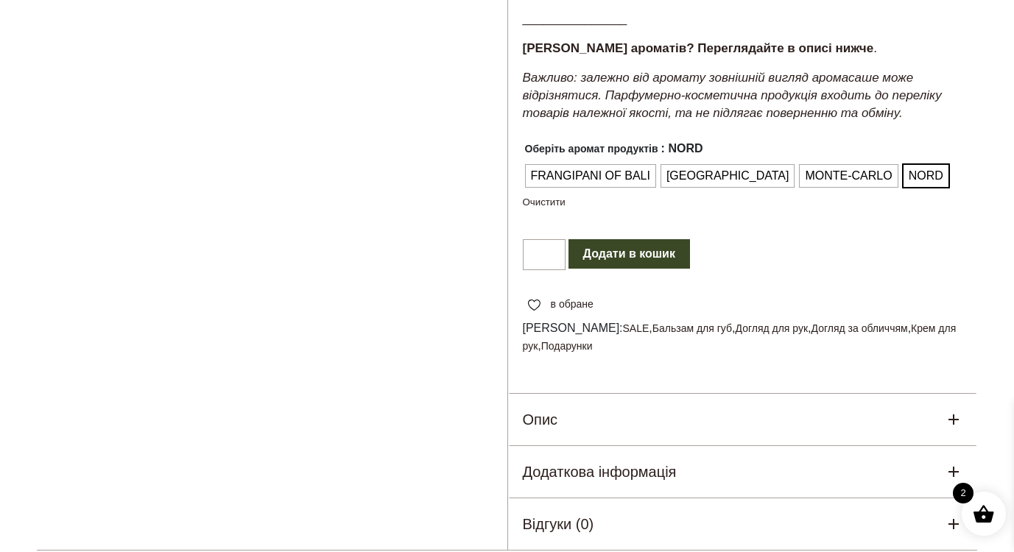
click at [626, 269] on button "Додати в кошик" at bounding box center [628, 253] width 121 height 29
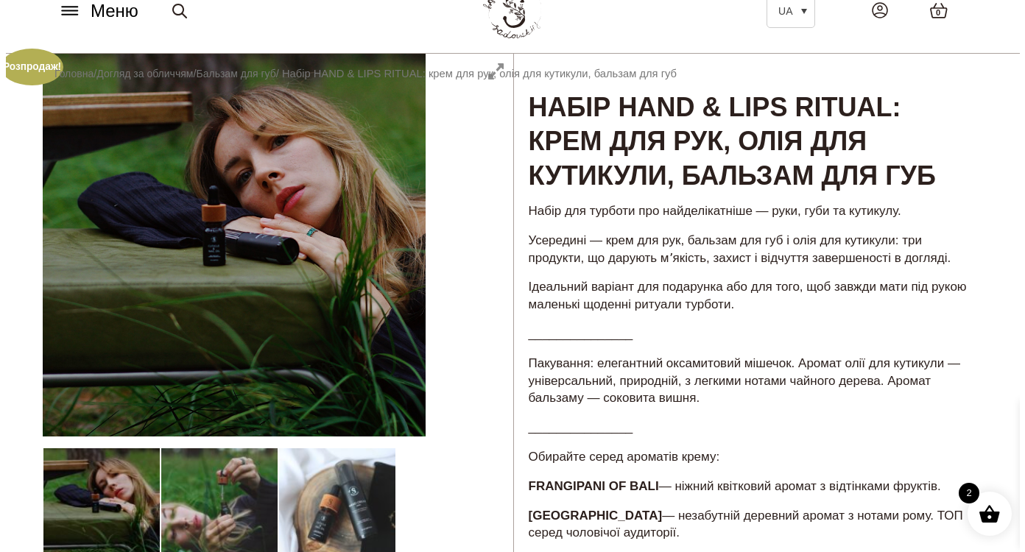
scroll to position [0, 0]
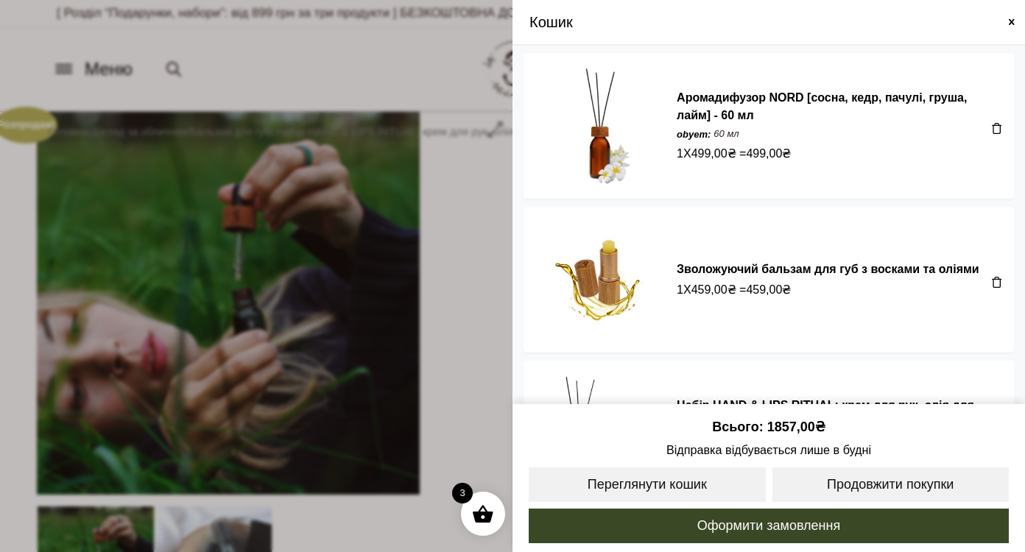
click at [991, 282] on span at bounding box center [997, 282] width 12 height 12
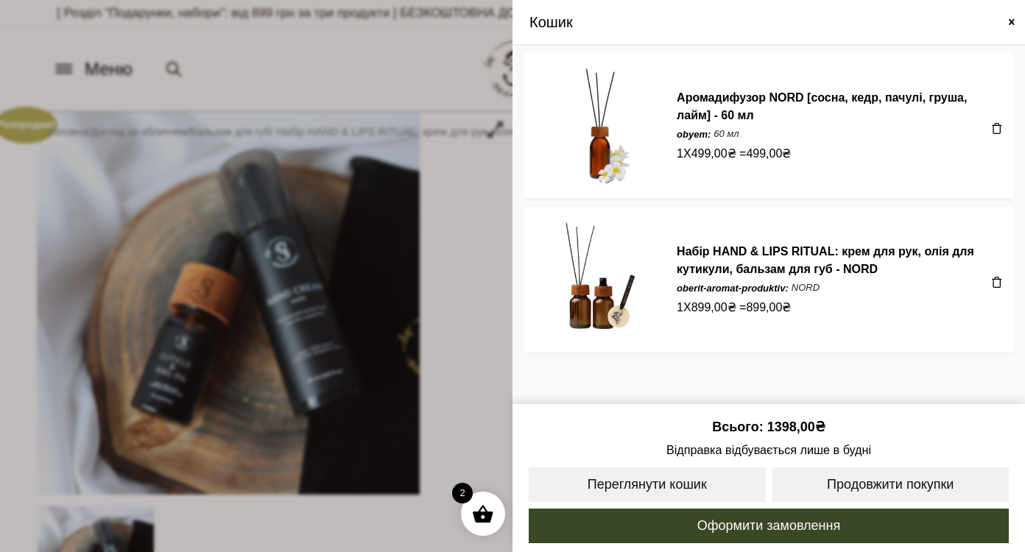
click at [993, 130] on span at bounding box center [997, 128] width 12 height 12
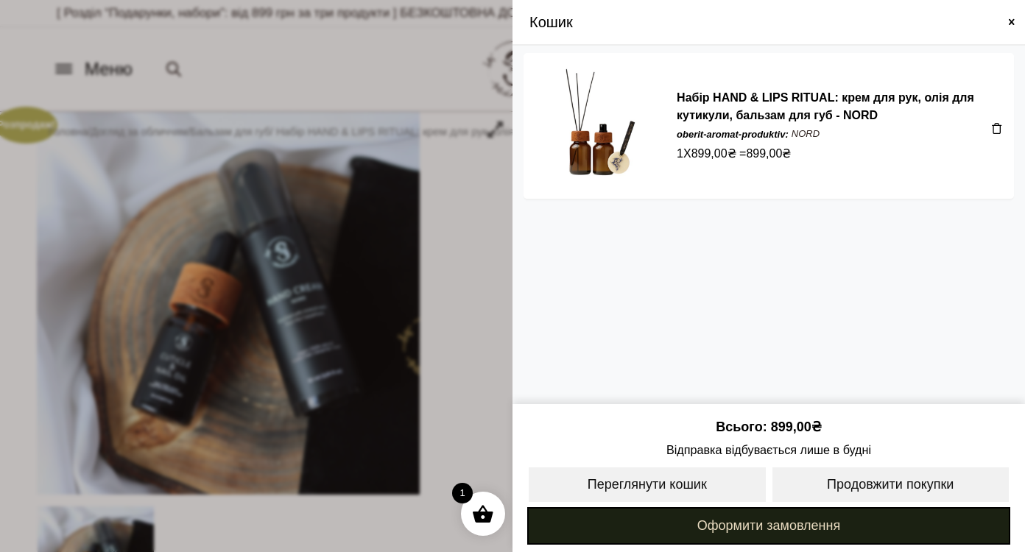
click at [787, 528] on link "Оформити замовлення" at bounding box center [768, 526] width 483 height 38
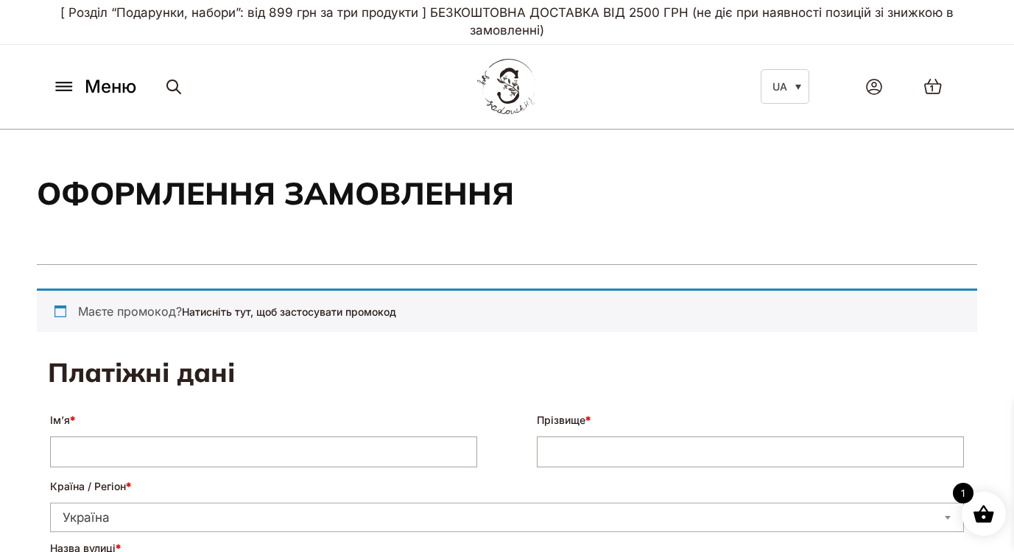
select select "****"
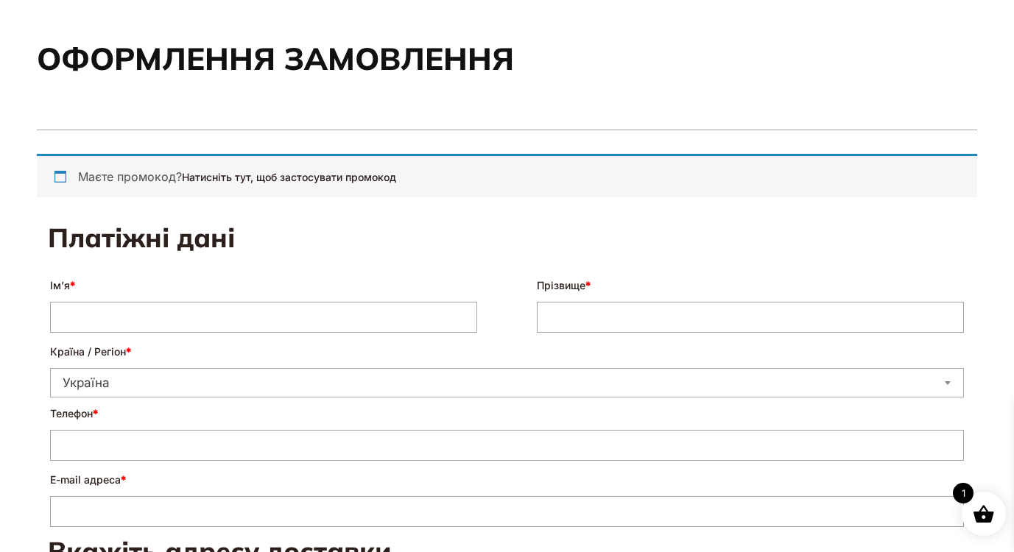
scroll to position [162, 0]
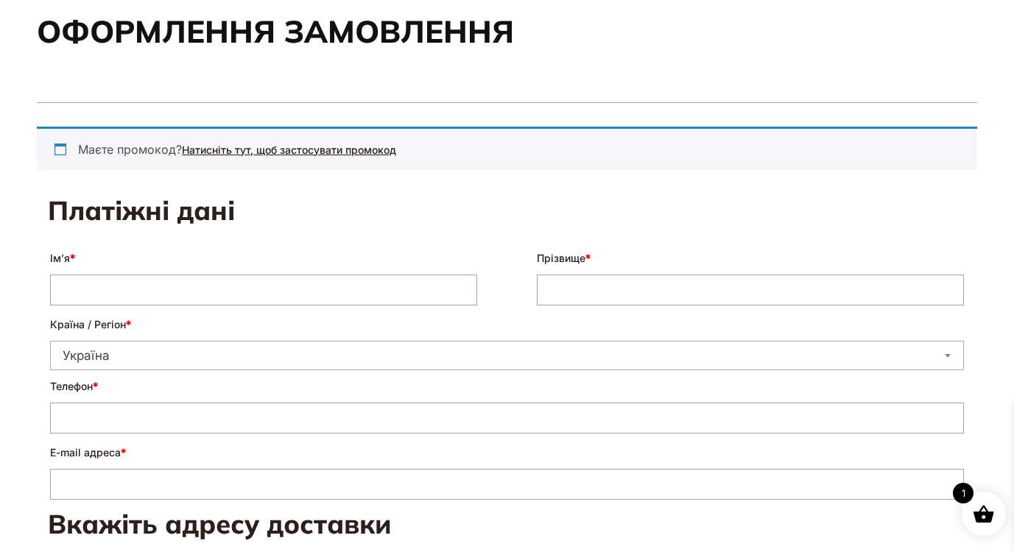
click at [267, 145] on link "Натисніть тут, щоб застосувати промокод" at bounding box center [289, 150] width 214 height 13
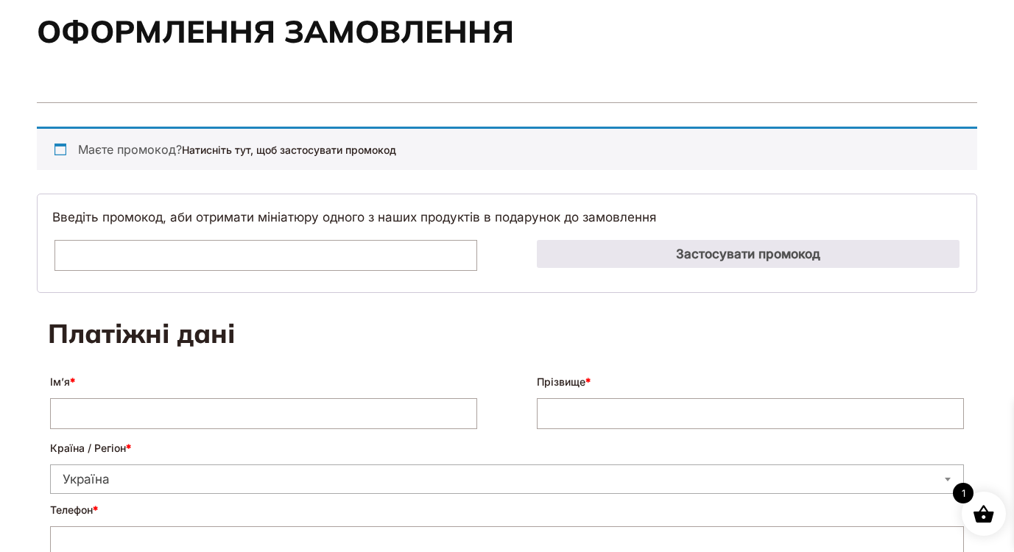
click at [209, 250] on input "Промокод:" at bounding box center [265, 255] width 422 height 31
click at [93, 252] on input "******" at bounding box center [265, 255] width 422 height 31
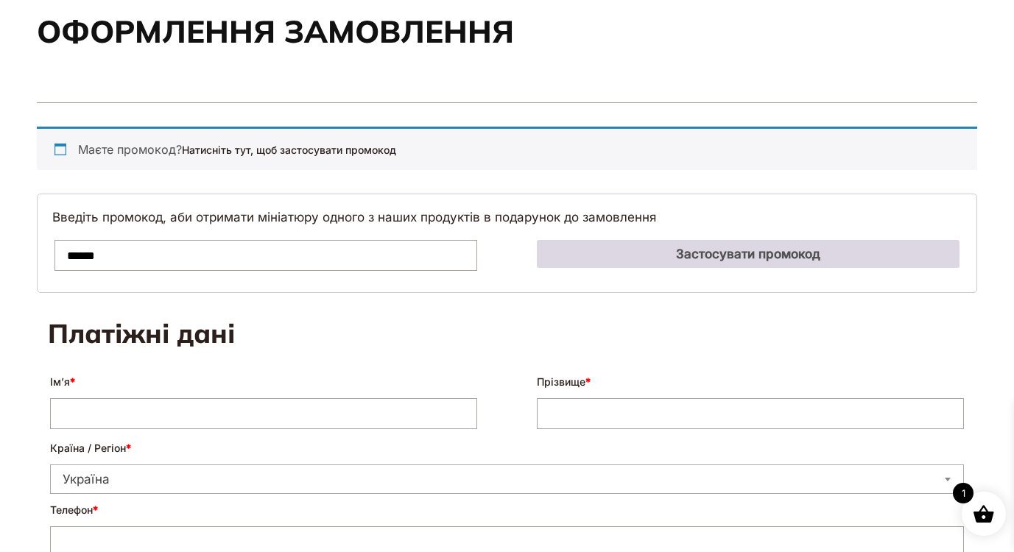
type input "******"
click at [551, 253] on button "Застосувати промокод" at bounding box center [748, 254] width 422 height 28
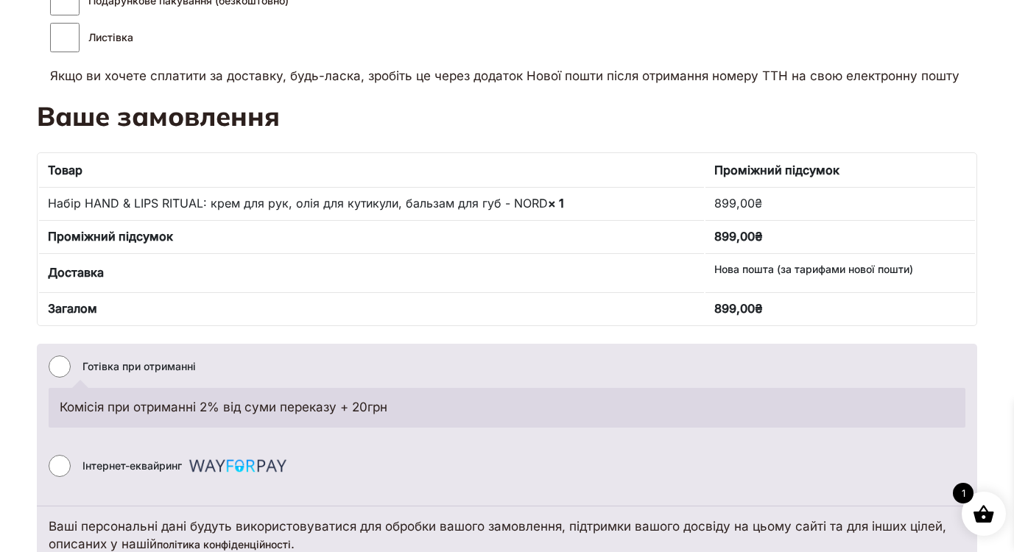
scroll to position [991, 0]
